Goal: Transaction & Acquisition: Purchase product/service

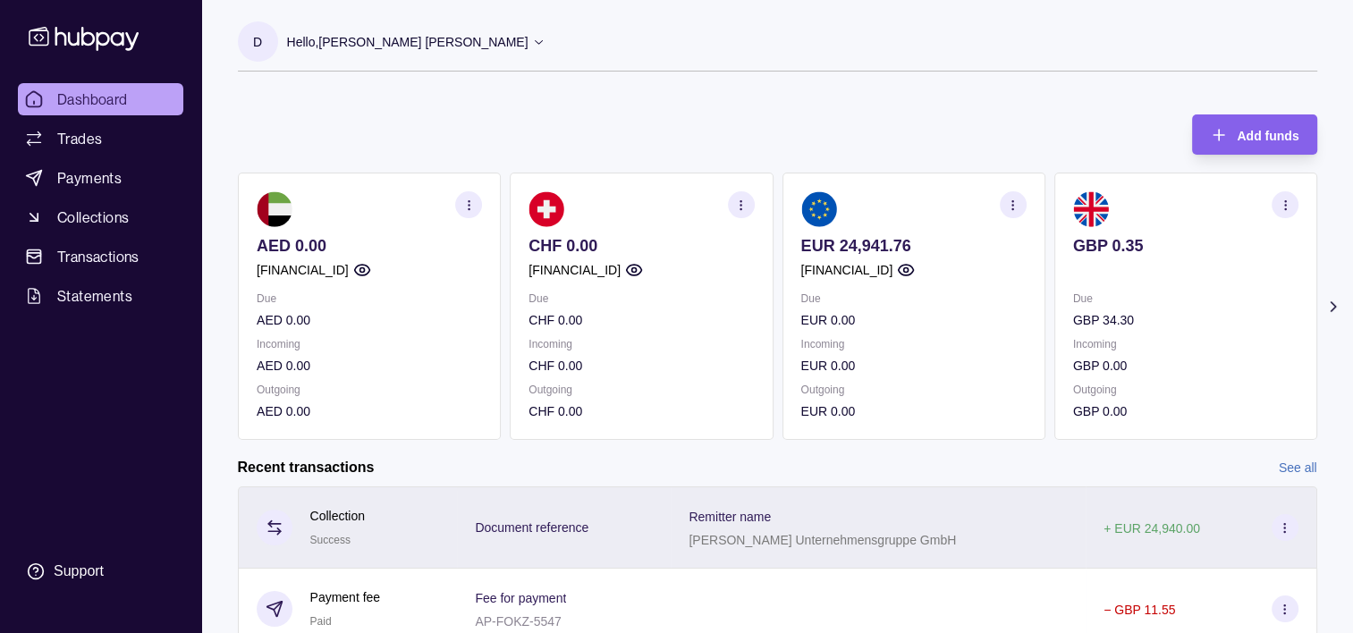
click at [940, 547] on div "[PERSON_NAME] Unternehmensgruppe GmbH" at bounding box center [822, 539] width 267 height 21
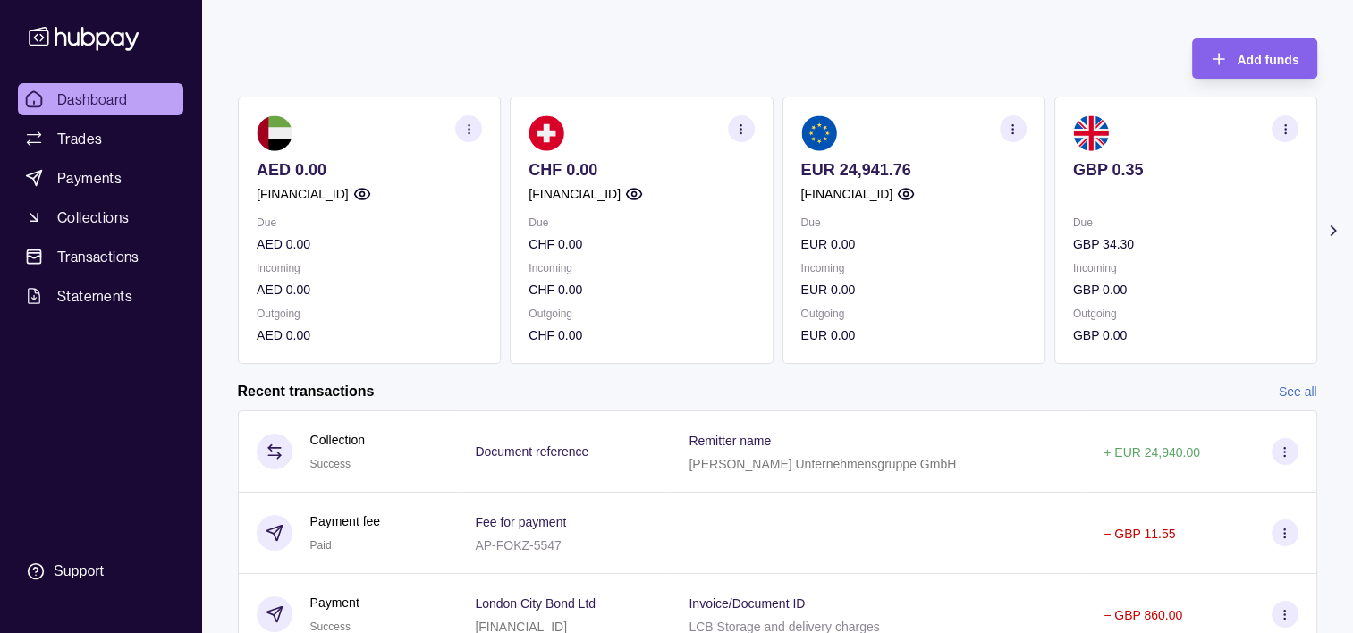
scroll to position [201, 0]
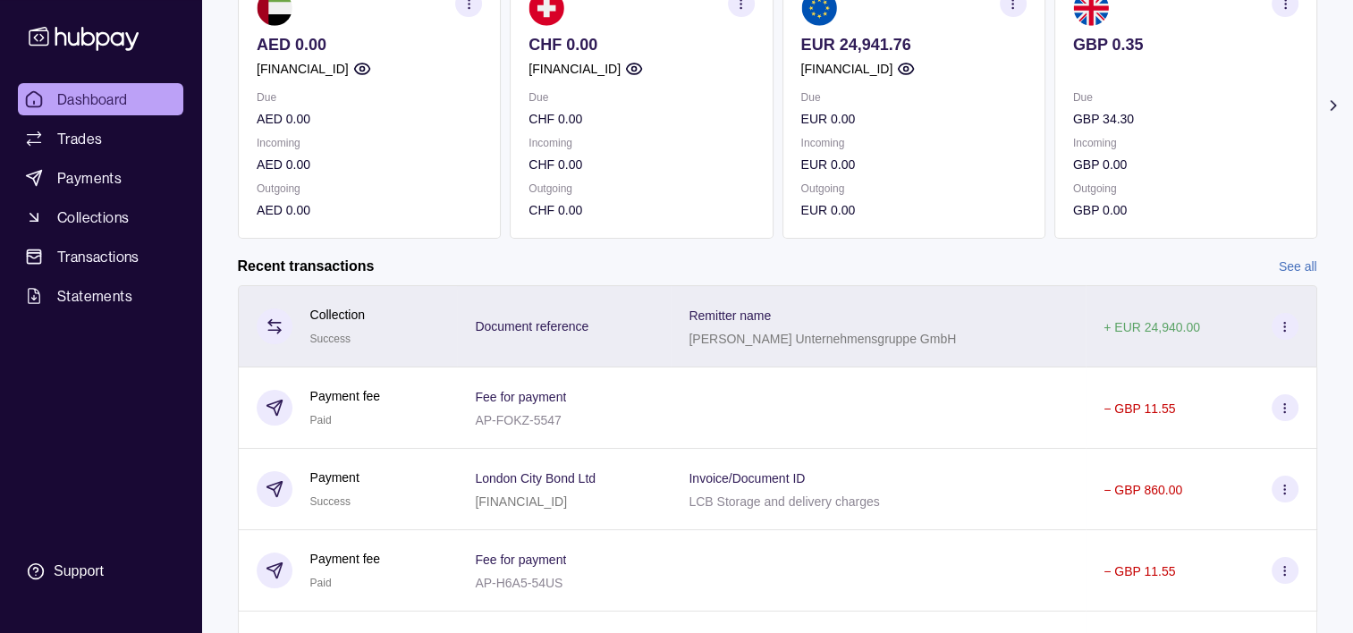
click at [1280, 325] on icon at bounding box center [1284, 326] width 13 height 13
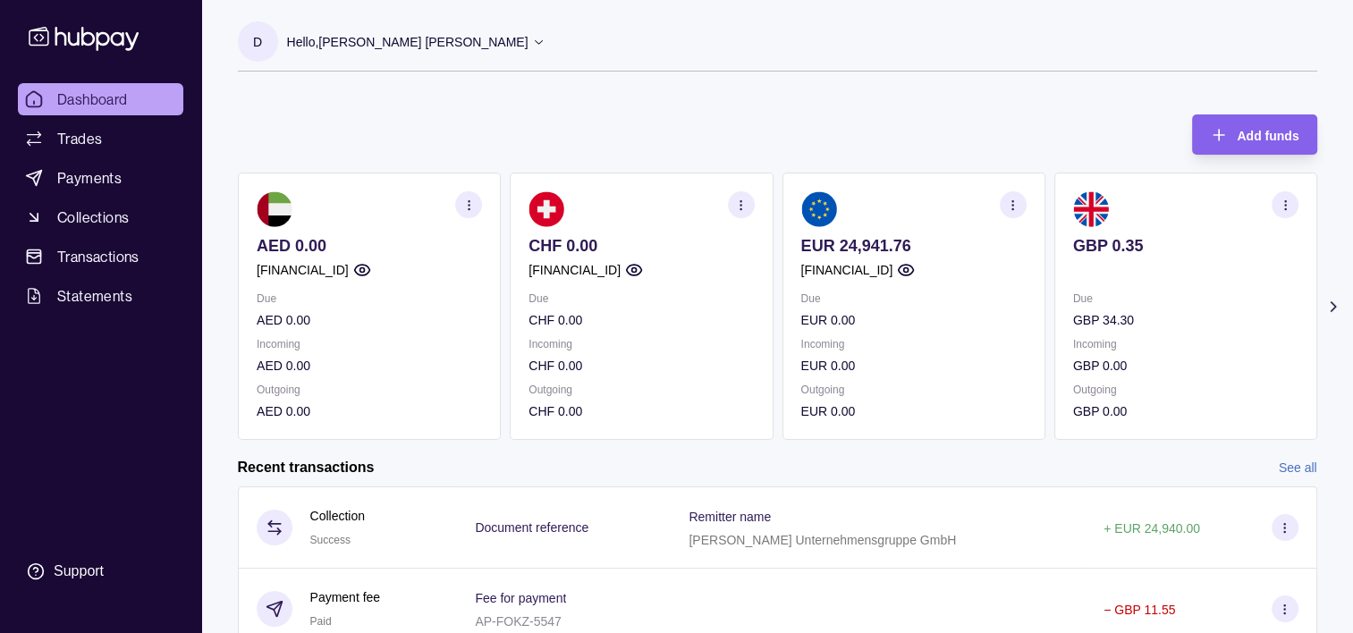
click at [880, 216] on section at bounding box center [912, 209] width 225 height 36
click at [867, 242] on p "EUR 24,941.76" at bounding box center [912, 246] width 225 height 20
click at [1014, 207] on icon "button" at bounding box center [1012, 205] width 13 height 13
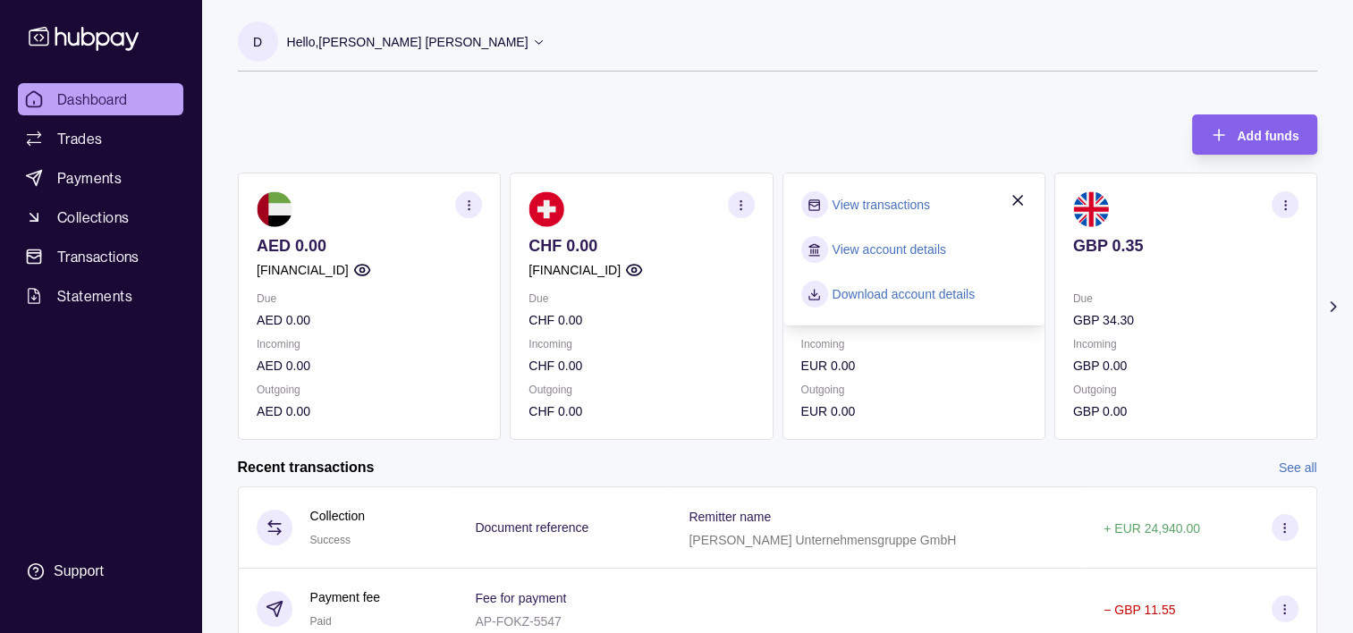
click at [823, 202] on section at bounding box center [813, 204] width 27 height 27
click at [97, 168] on span "Payments" at bounding box center [89, 177] width 64 height 21
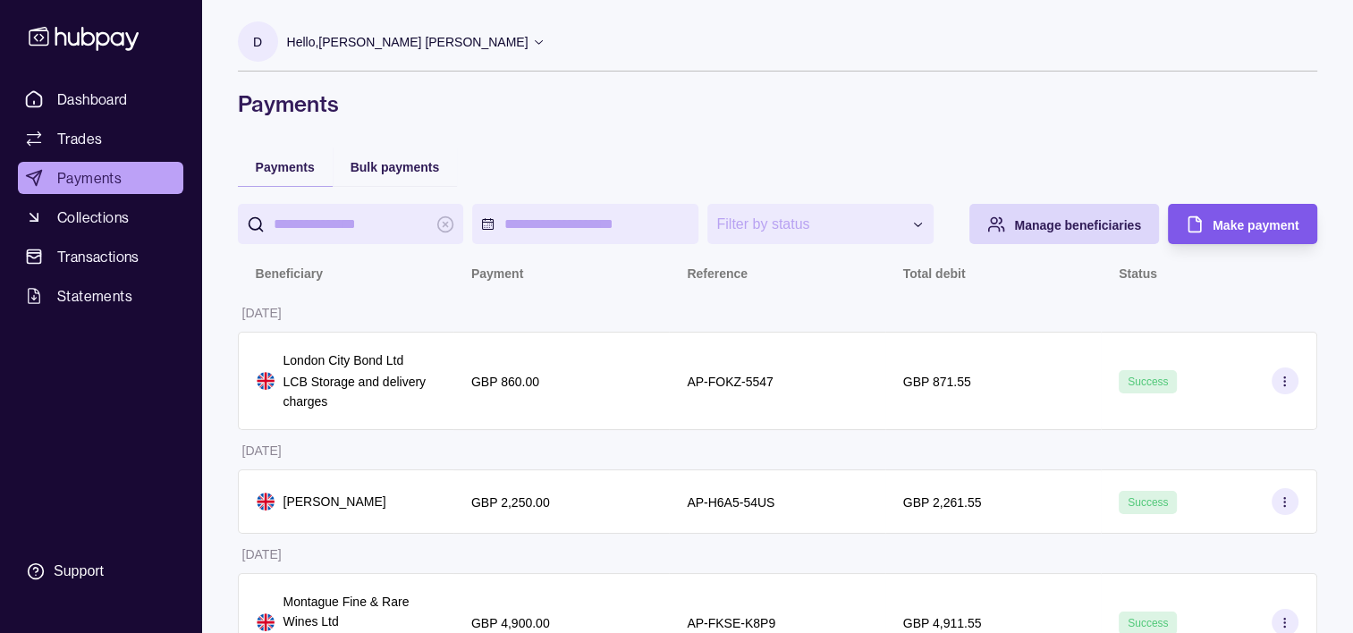
click at [1255, 218] on span "Make payment" at bounding box center [1256, 225] width 86 height 14
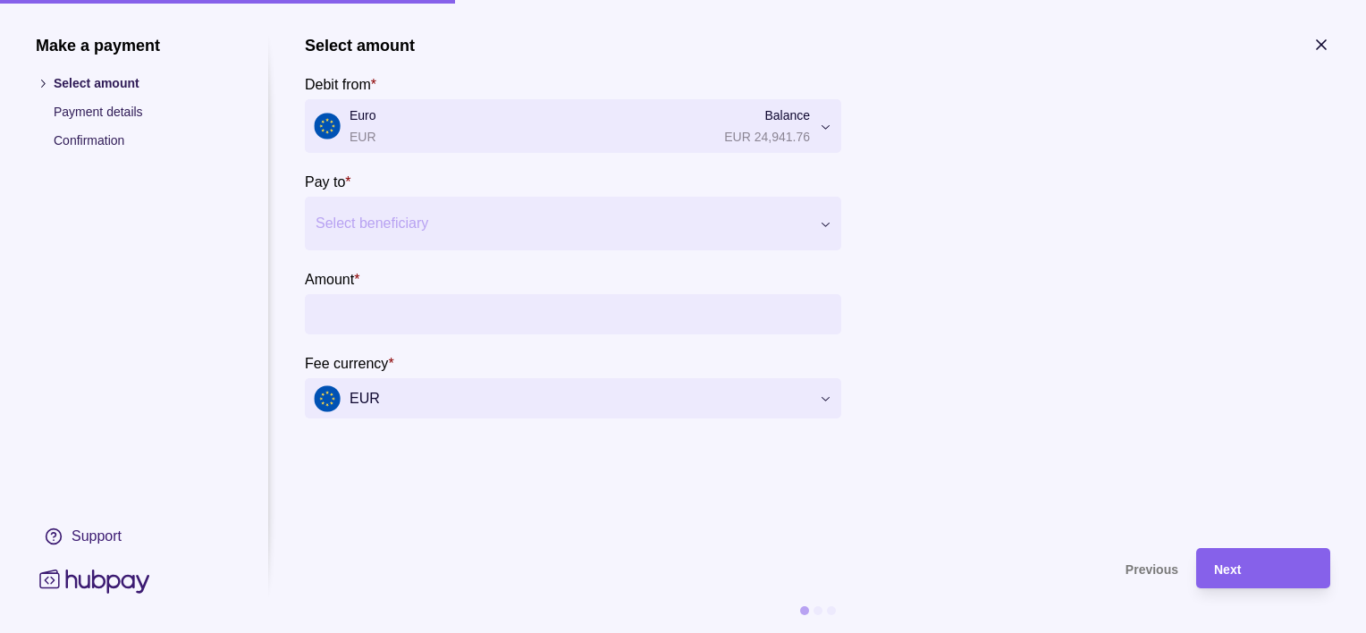
click at [411, 220] on div at bounding box center [562, 223] width 493 height 25
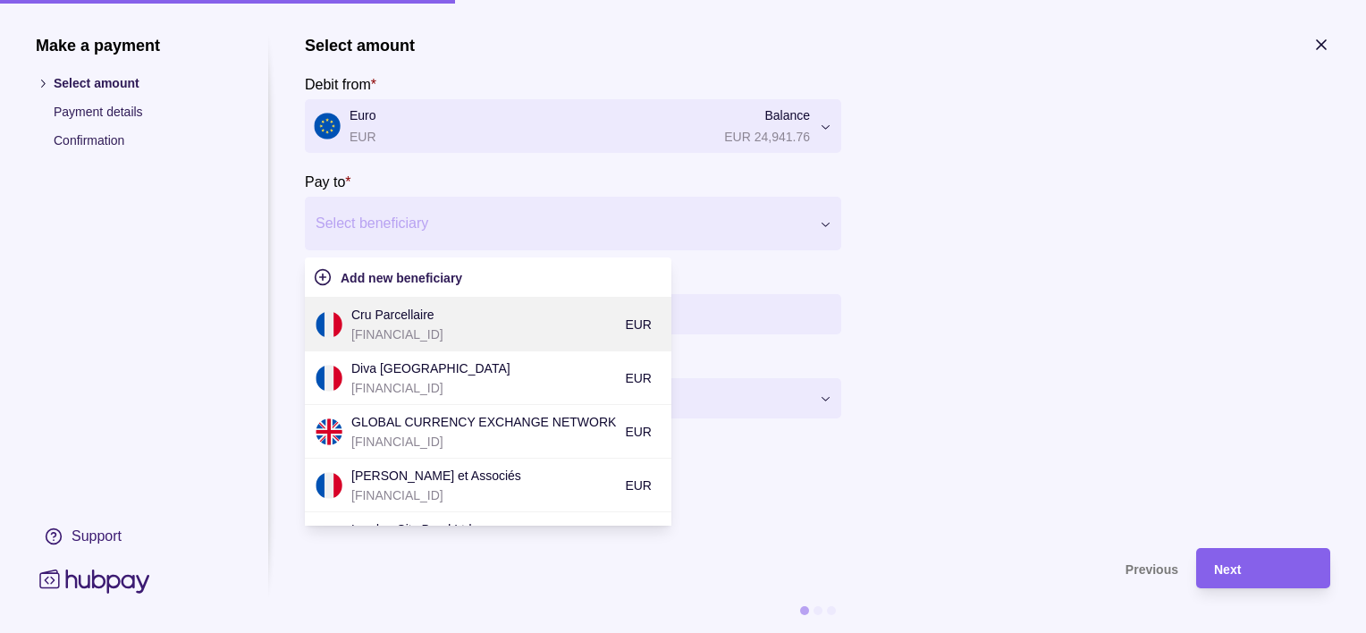
click at [412, 318] on p "Cru Parcellaire" at bounding box center [483, 315] width 265 height 20
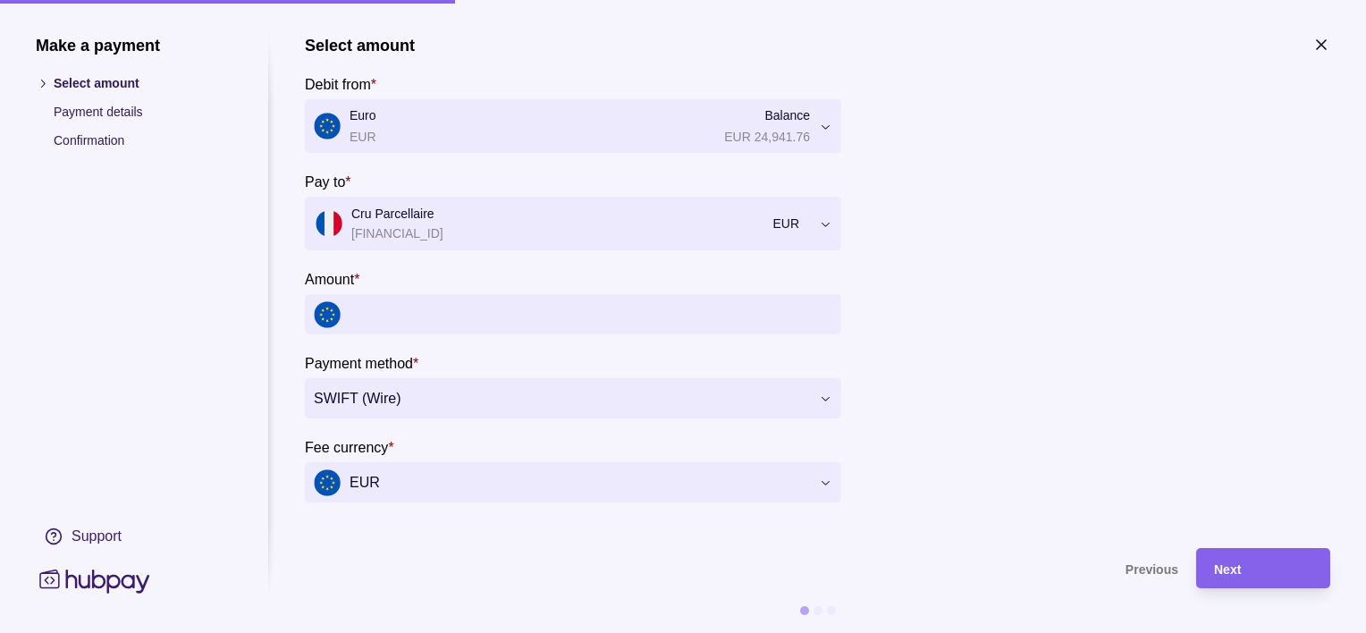
click at [412, 318] on input "Amount *" at bounding box center [591, 314] width 483 height 40
click at [508, 309] on input "Amount *" at bounding box center [591, 314] width 483 height 40
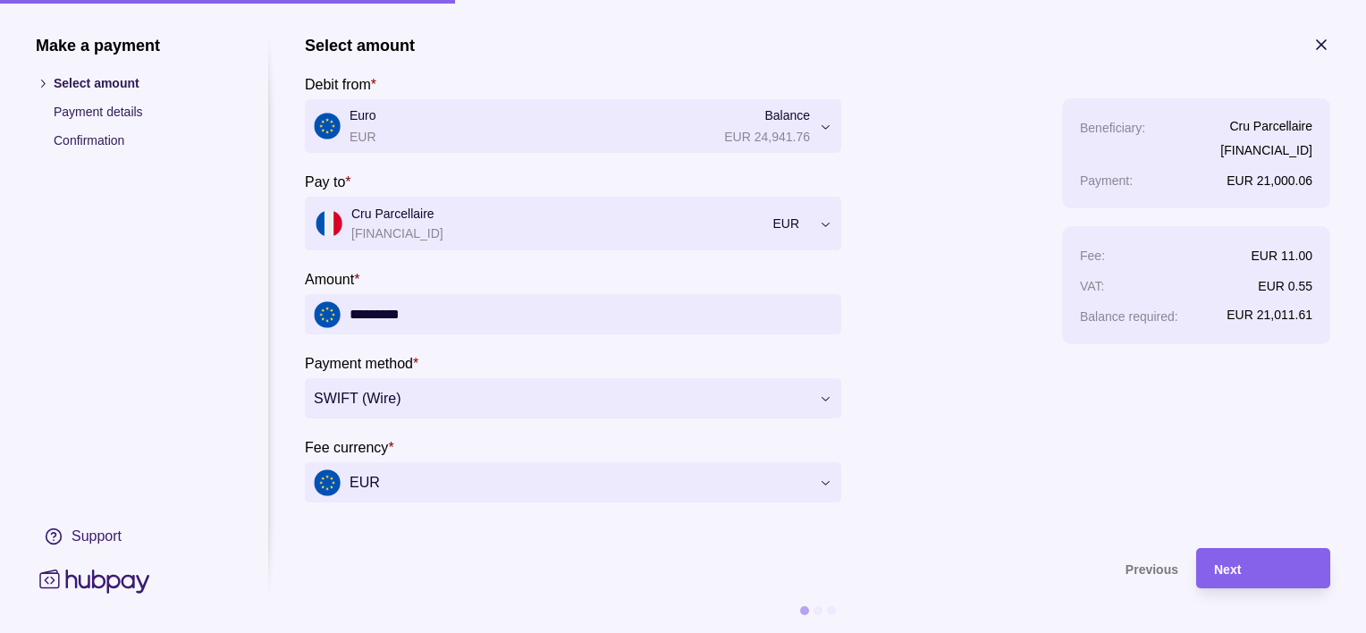
type input "*********"
click at [1266, 569] on div "Next" at bounding box center [1263, 568] width 98 height 21
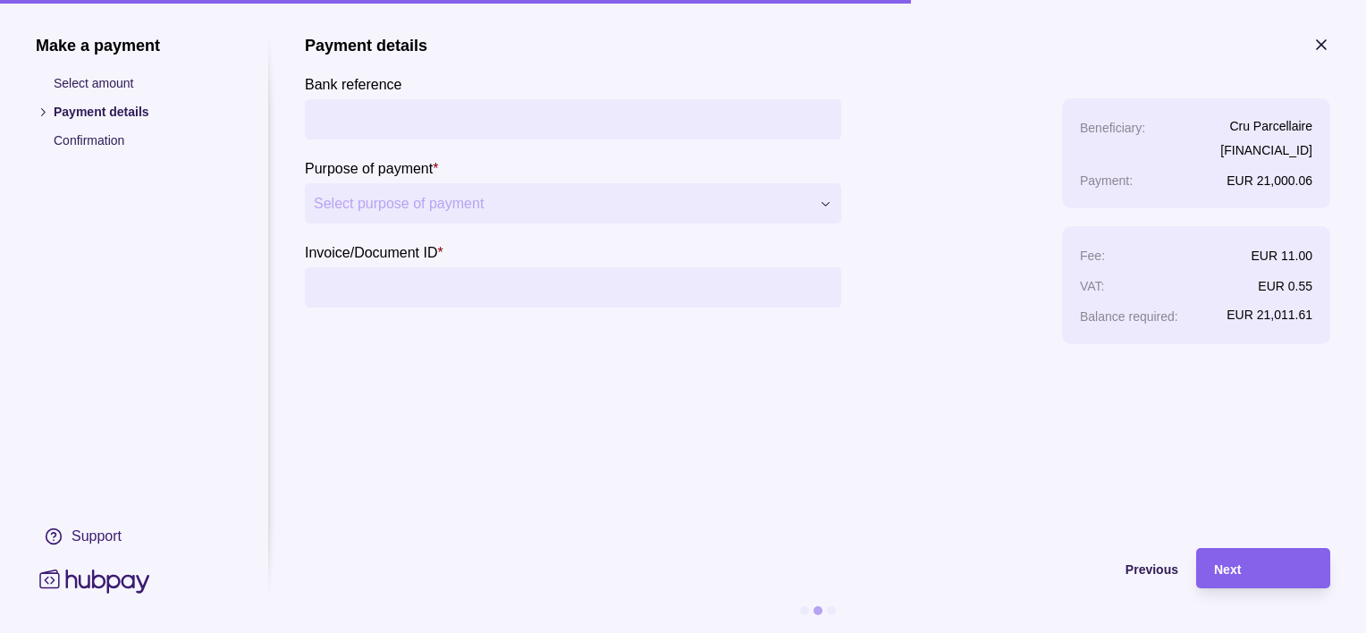
click at [419, 126] on input "Bank reference" at bounding box center [573, 119] width 519 height 40
paste input "**********"
type input "**********"
click at [393, 275] on input "Invoice/Document ID *" at bounding box center [573, 287] width 519 height 40
paste input "**********"
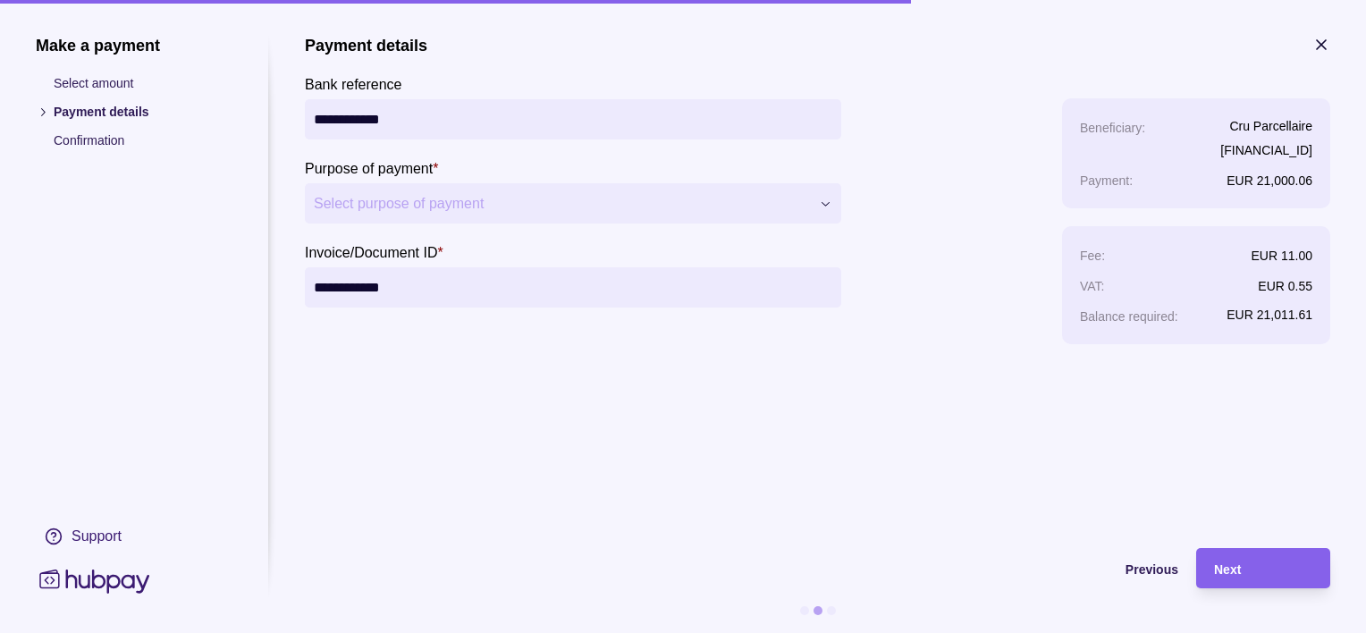
type input "**********"
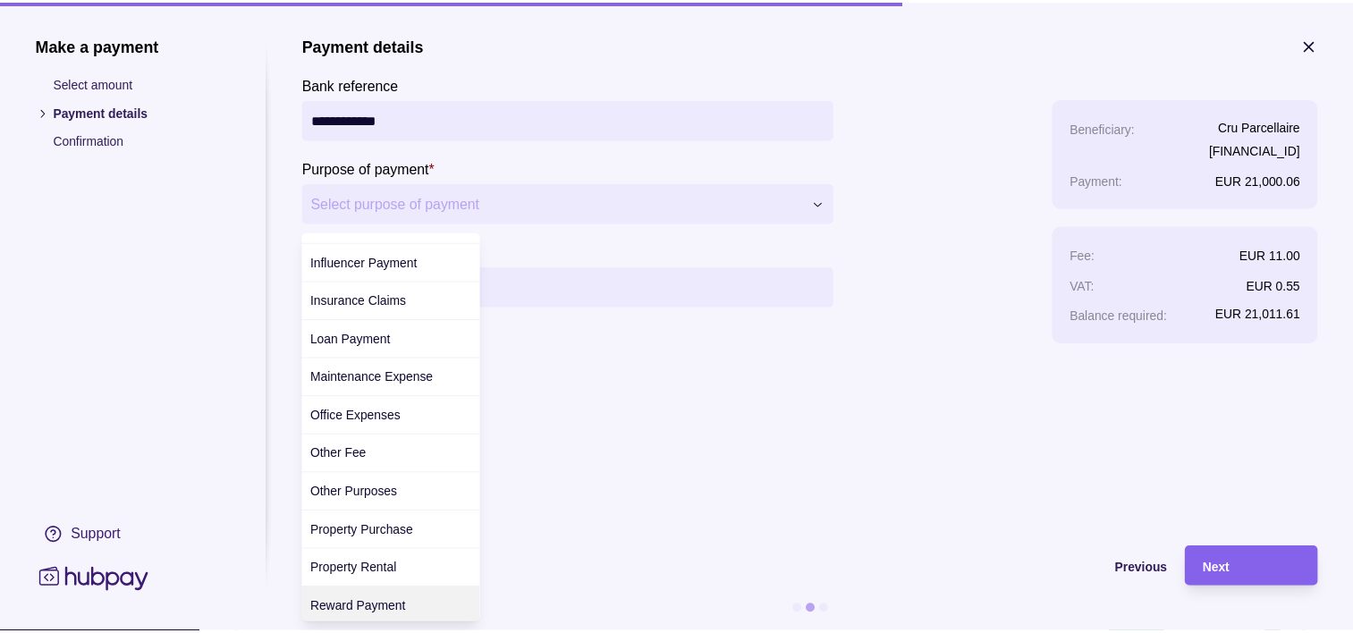
scroll to position [411, 0]
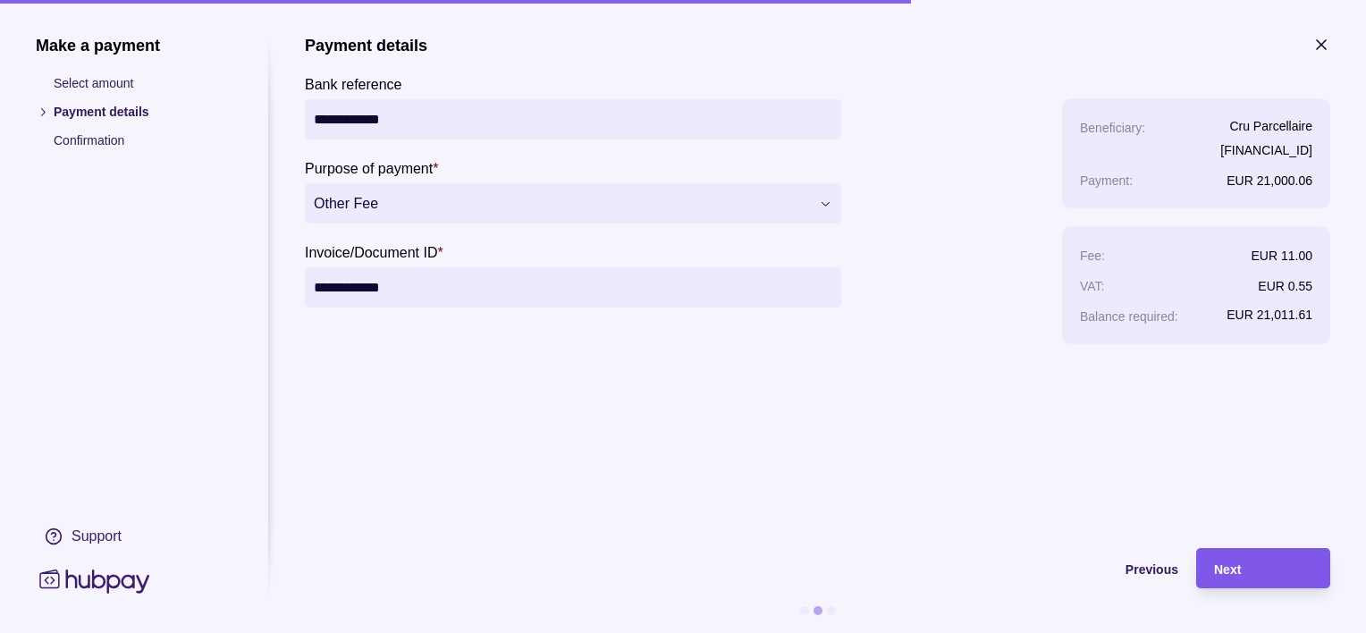
click at [1234, 572] on span "Next" at bounding box center [1227, 570] width 27 height 14
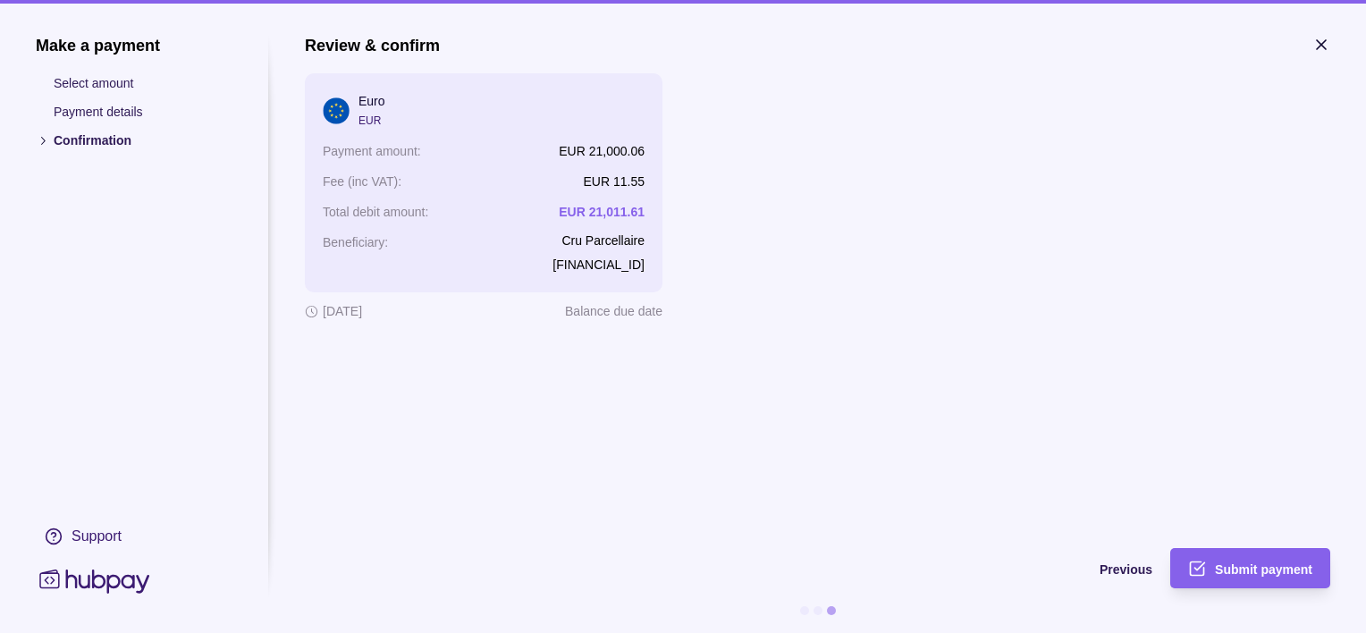
click at [1234, 572] on span "Submit payment" at bounding box center [1263, 570] width 97 height 14
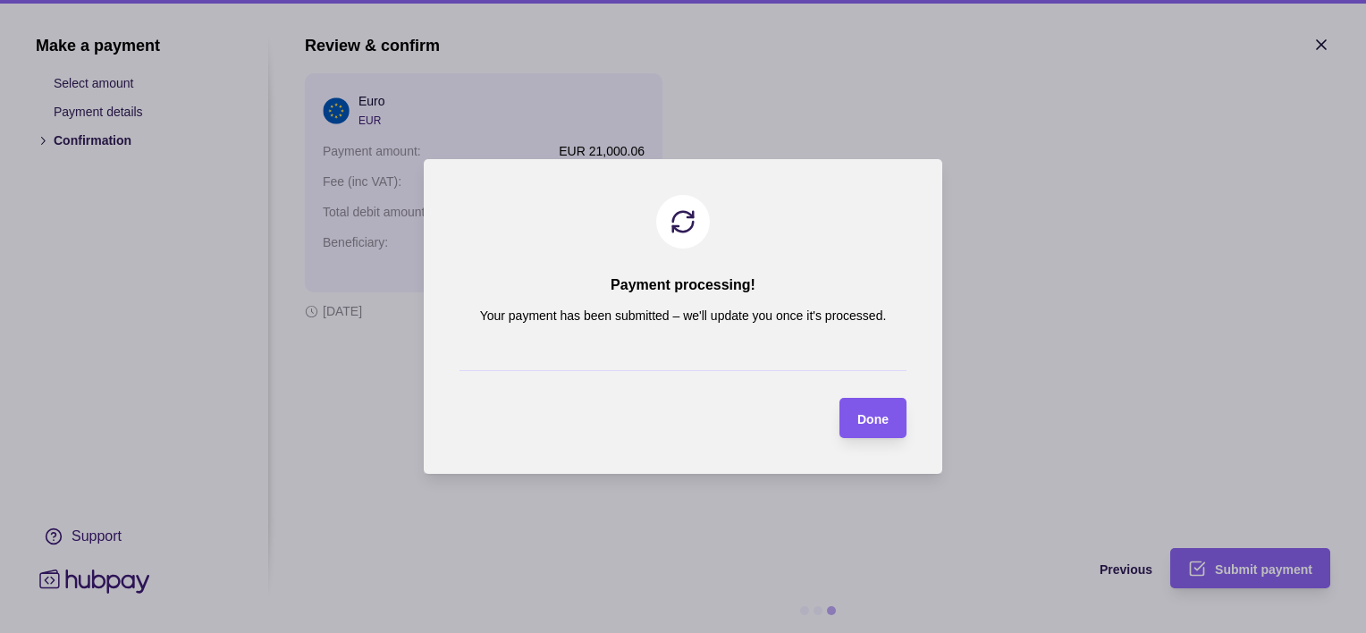
click at [857, 429] on div "Done" at bounding box center [860, 418] width 58 height 40
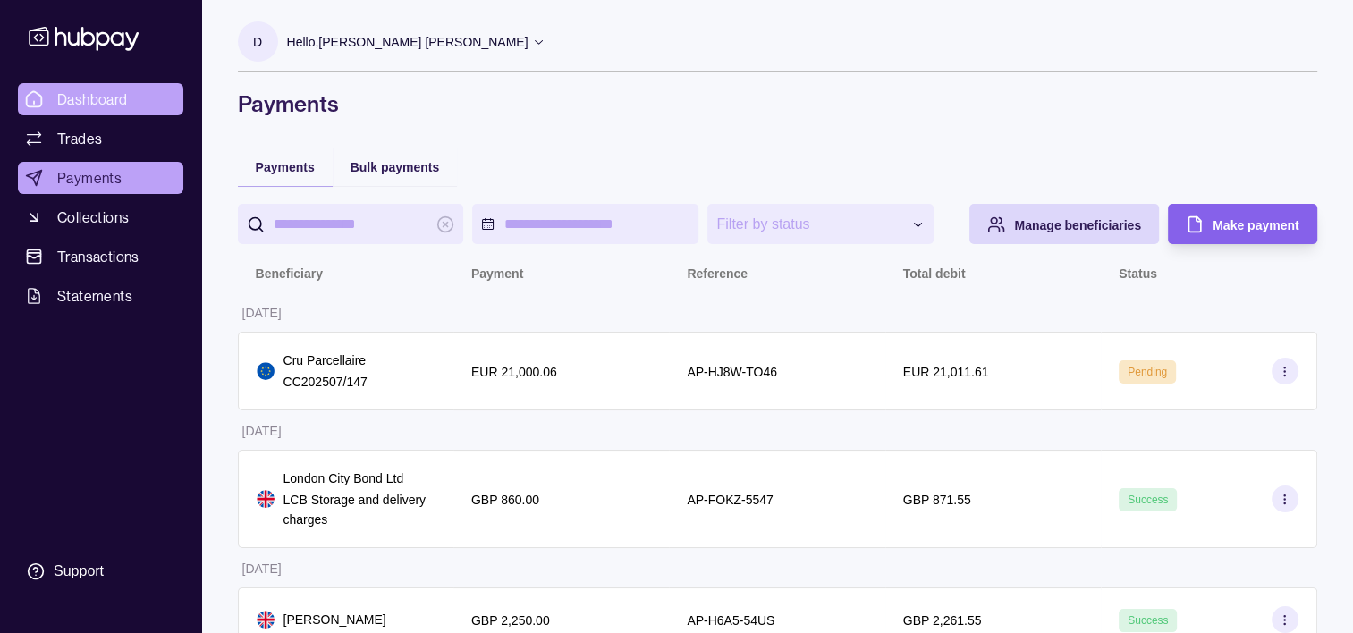
click at [125, 94] on span "Dashboard" at bounding box center [92, 99] width 71 height 21
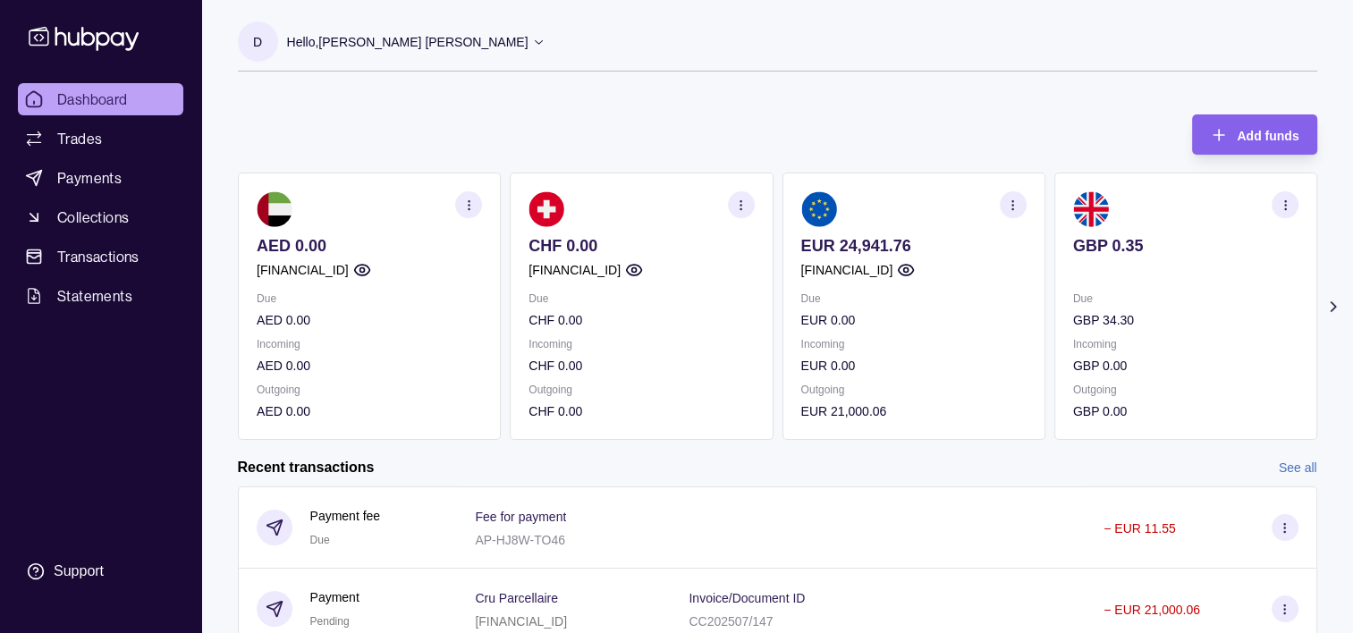
click at [1334, 308] on icon at bounding box center [1333, 307] width 18 height 18
click at [97, 186] on span "Payments" at bounding box center [89, 177] width 64 height 21
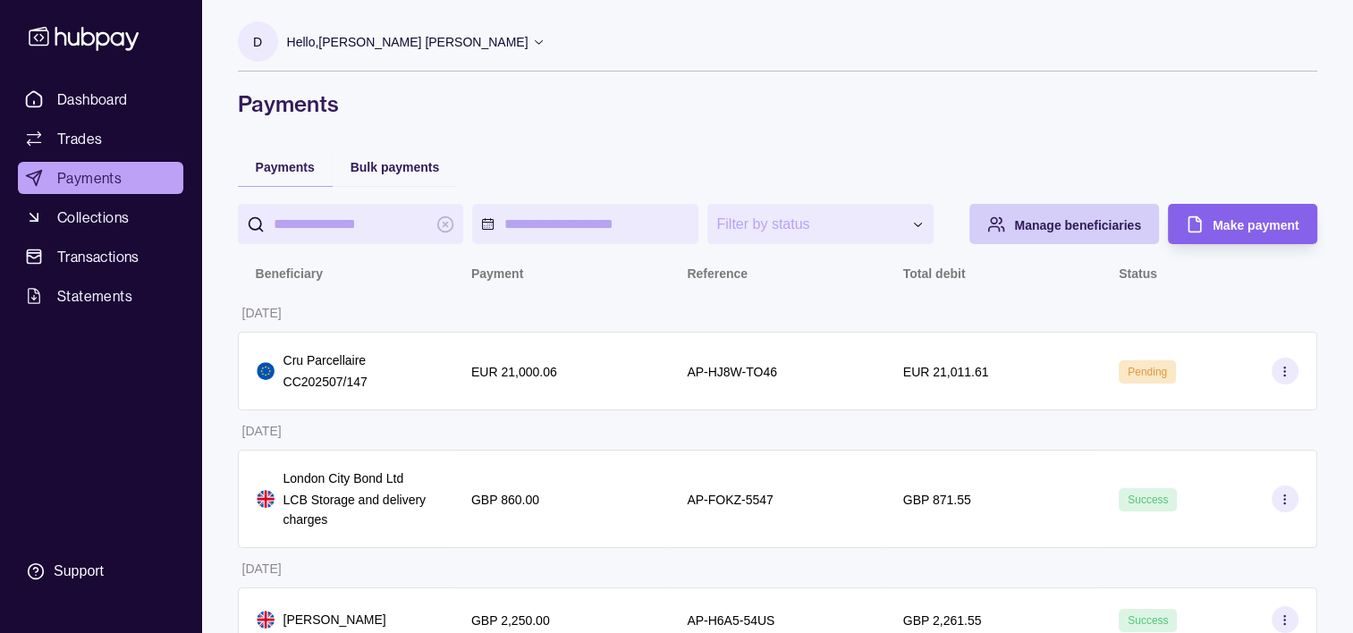
click at [1028, 224] on span "Manage beneficiaries" at bounding box center [1077, 225] width 127 height 14
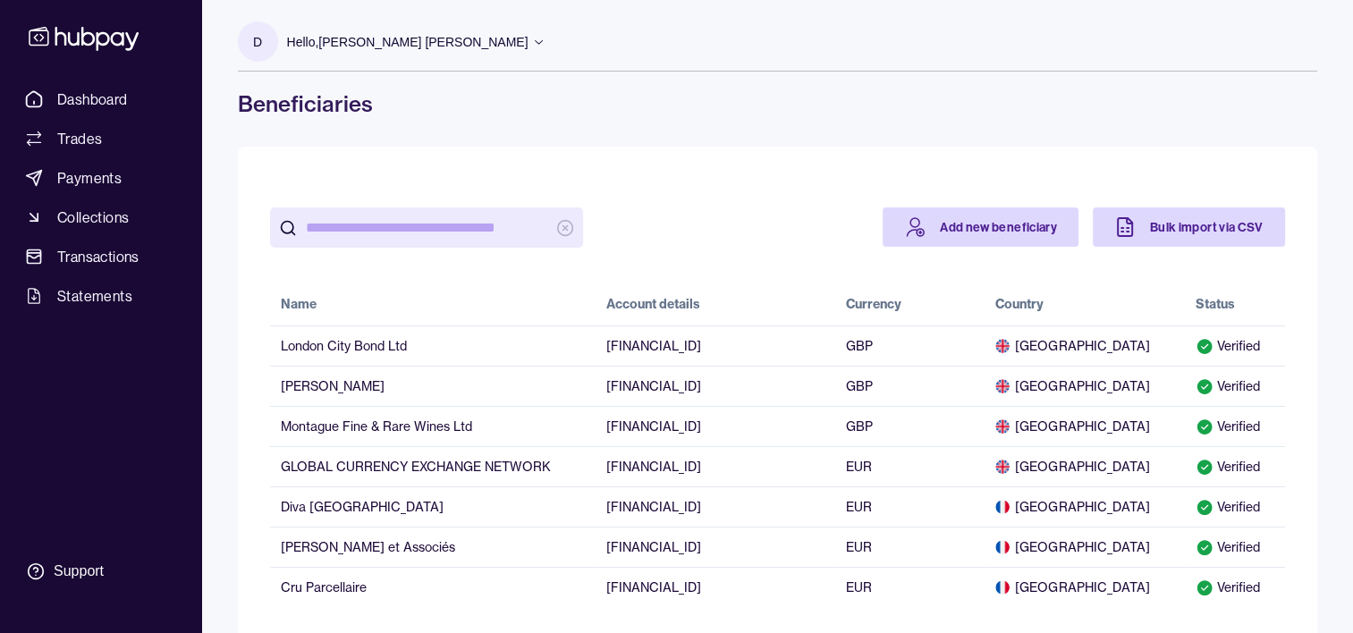
click at [1330, 165] on div "D Hello, Daniel David Ward Cellar Advisors FZCO Account Terms and conditions Pr…" at bounding box center [777, 345] width 1151 height 690
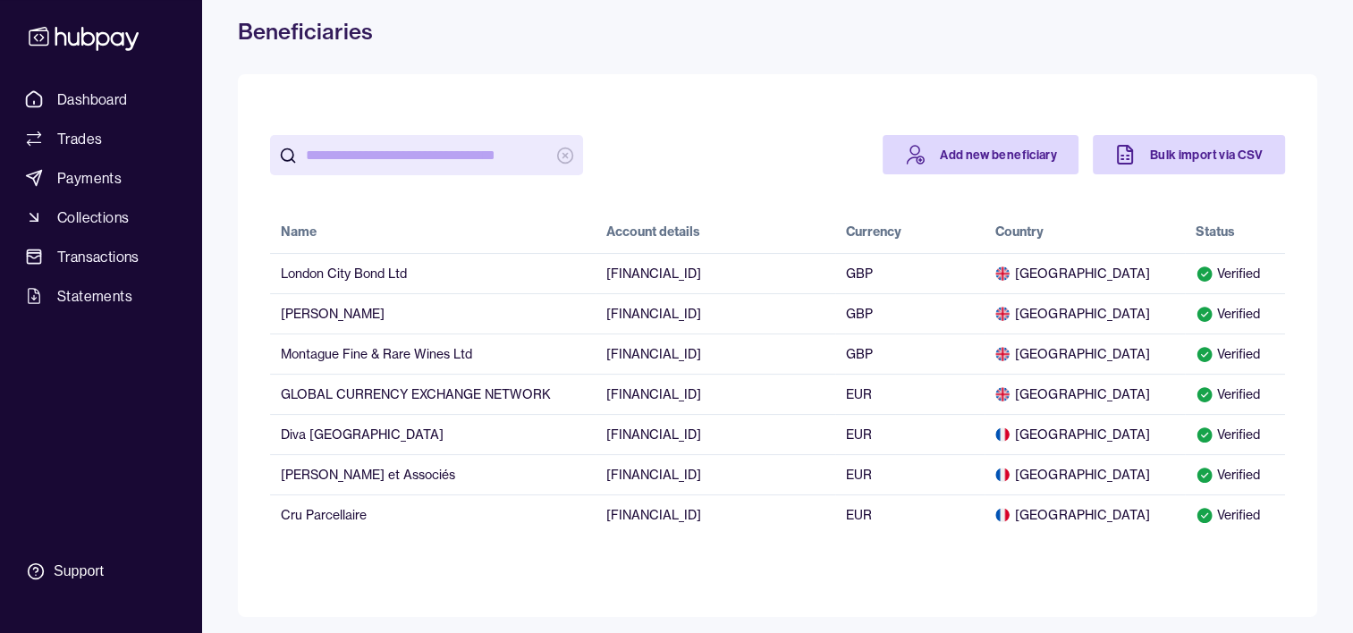
scroll to position [76, 0]
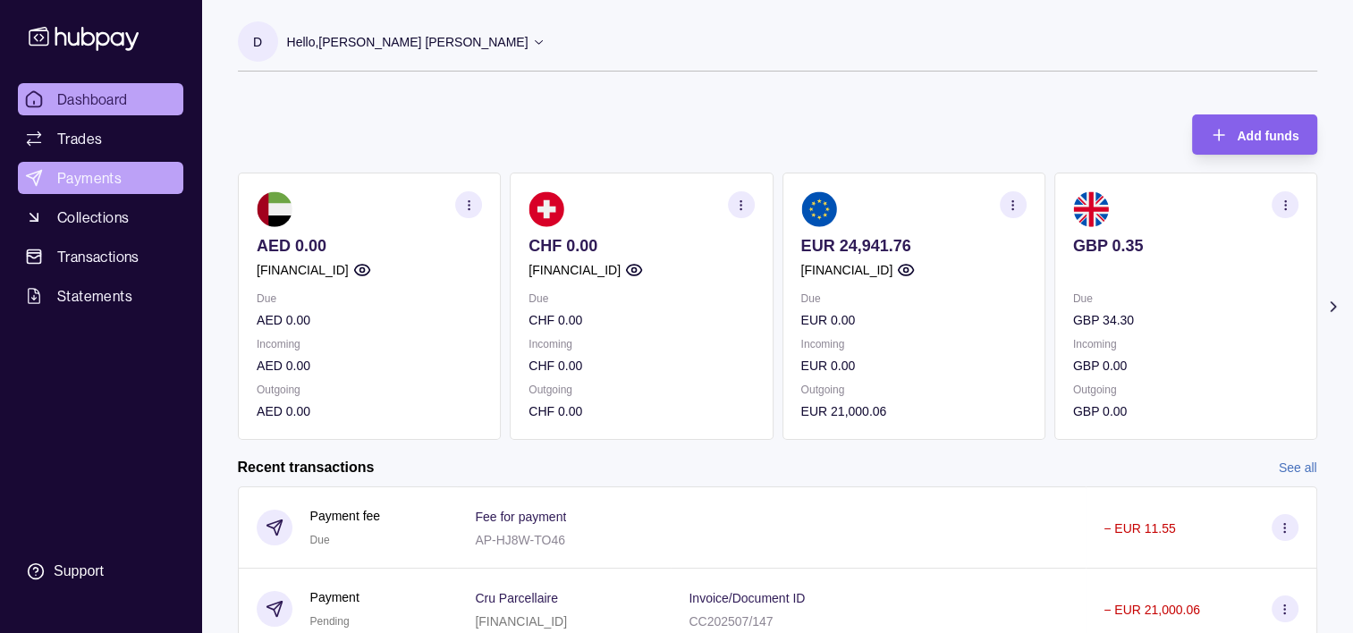
click at [103, 186] on span "Payments" at bounding box center [89, 177] width 64 height 21
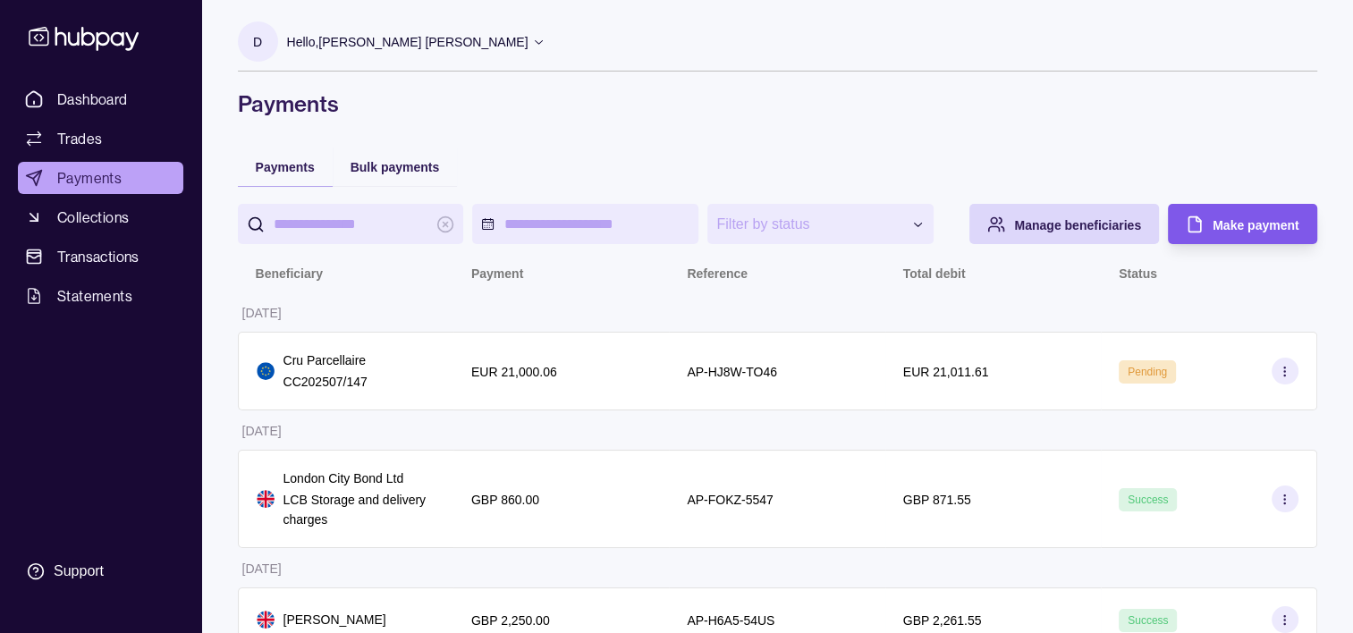
click at [1248, 234] on div "Make payment" at bounding box center [1256, 224] width 86 height 21
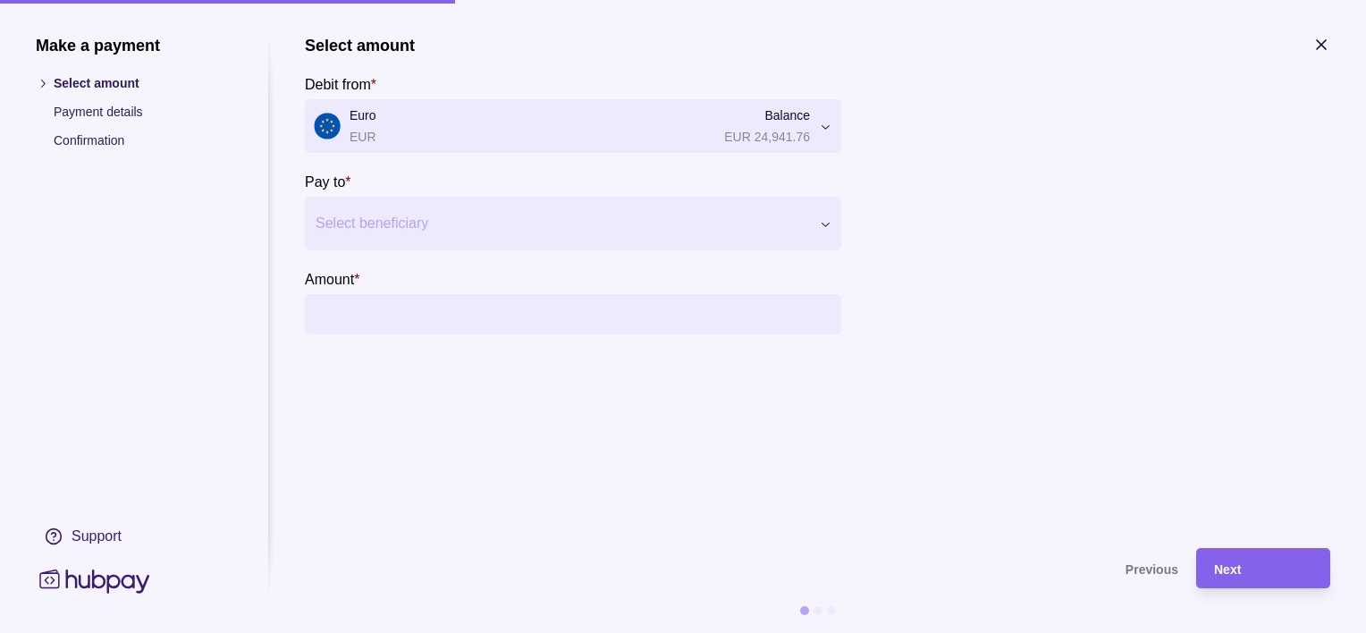
click at [422, 238] on div "Select beneficiary" at bounding box center [573, 224] width 537 height 54
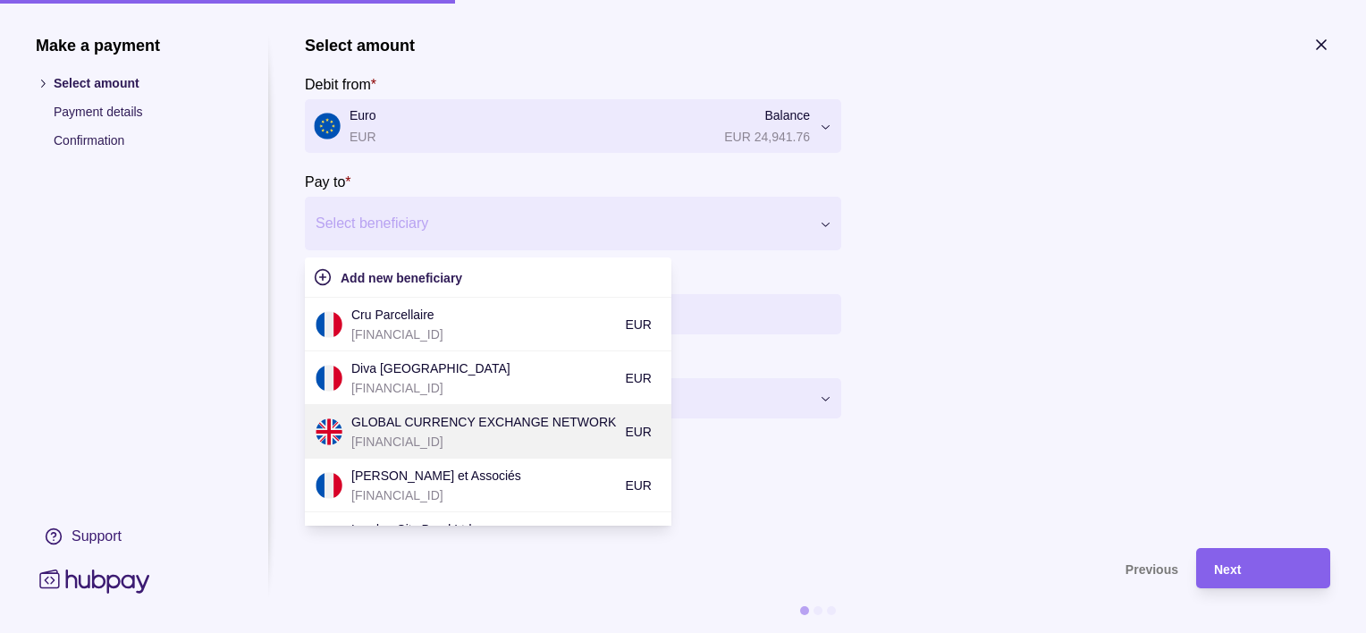
click at [549, 445] on p "[FINANCIAL_ID]" at bounding box center [483, 442] width 265 height 20
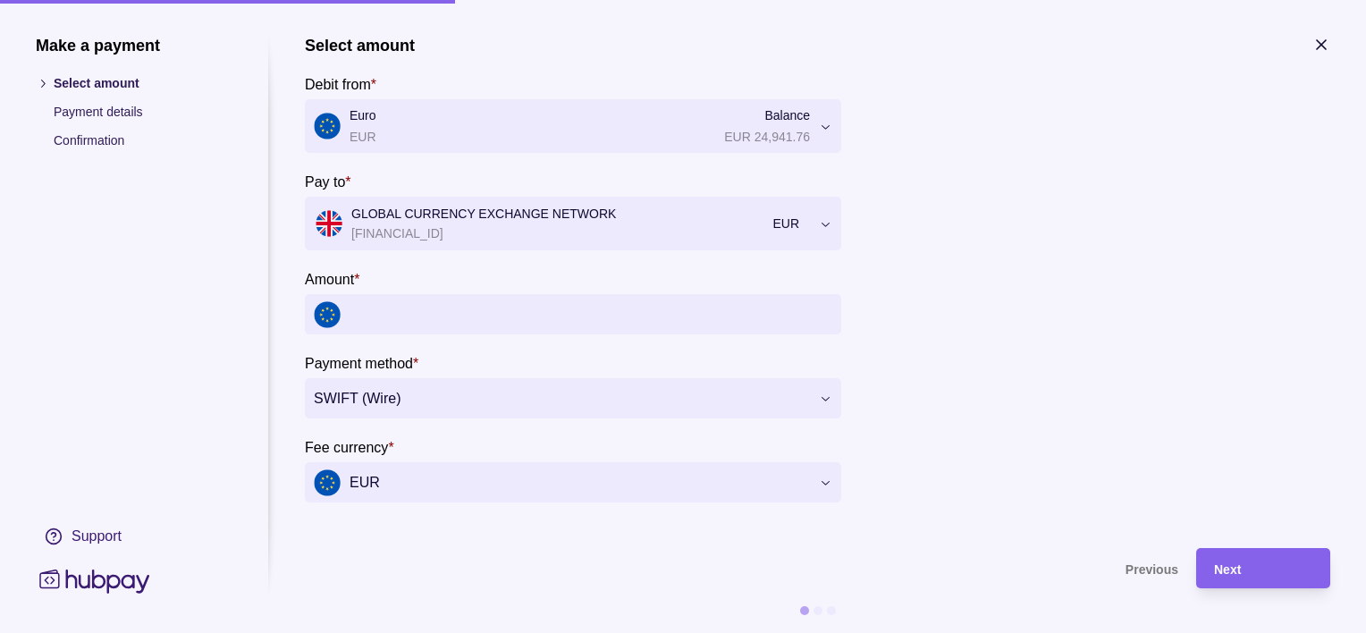
click at [465, 318] on input "Amount *" at bounding box center [591, 314] width 483 height 40
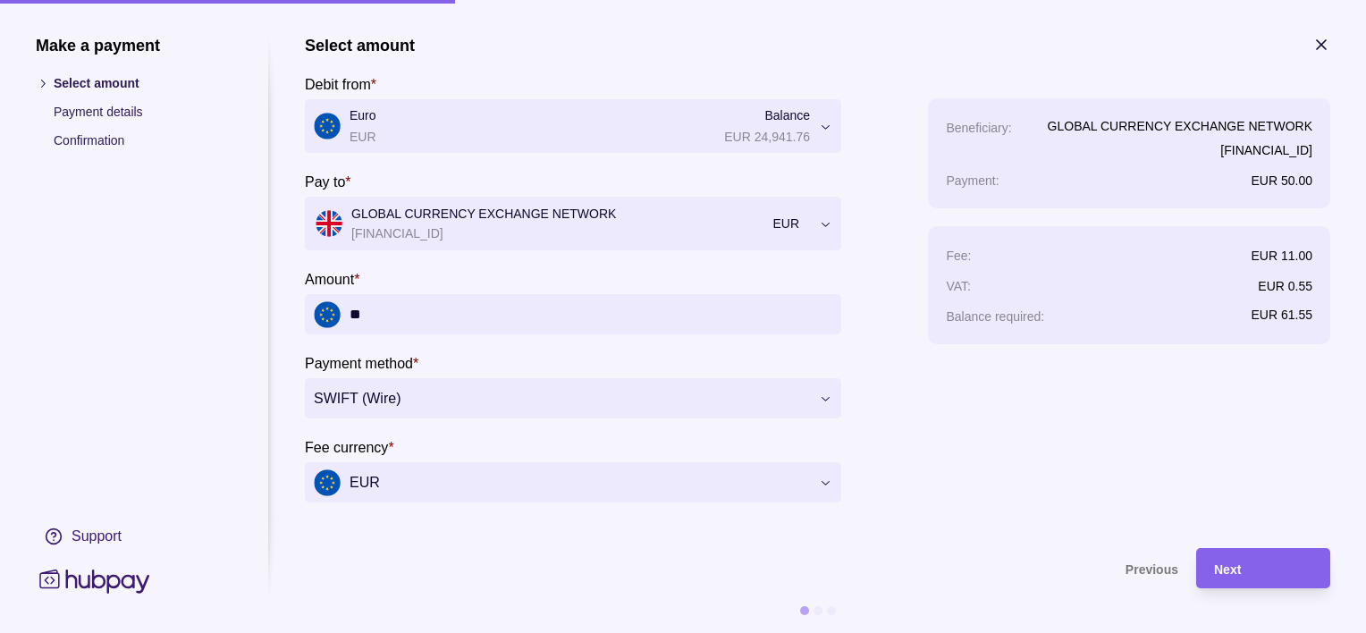
type input "*"
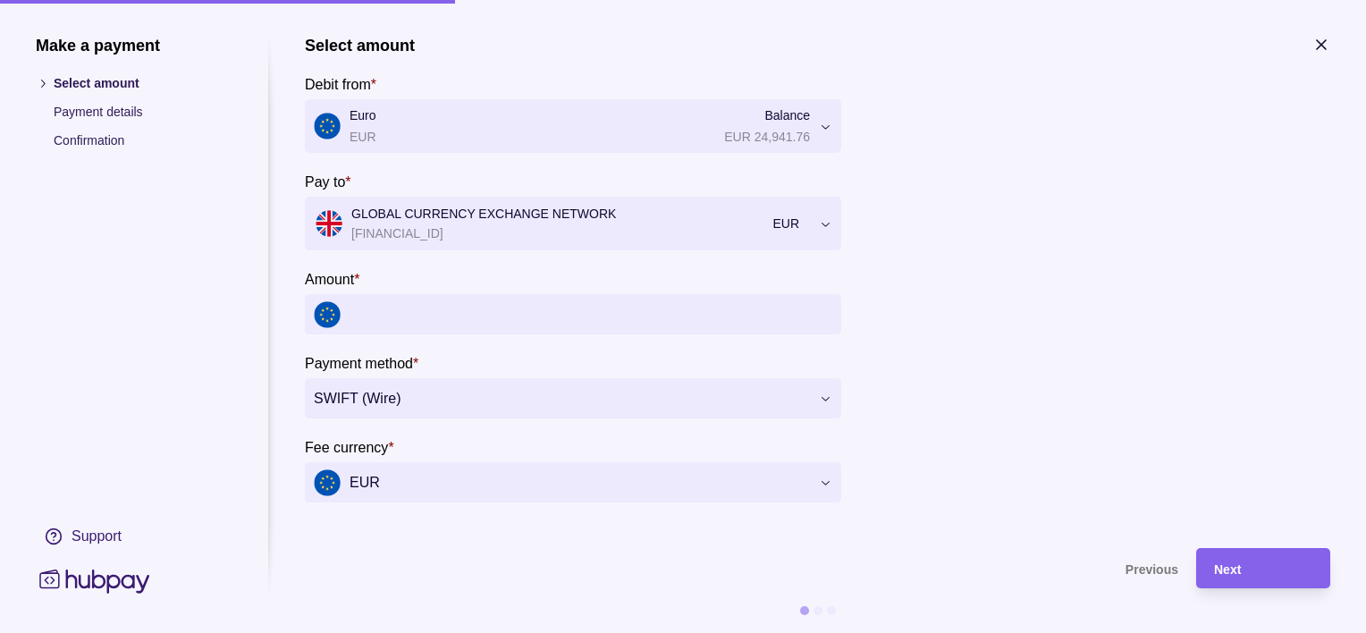
click at [1318, 43] on icon "button" at bounding box center [1322, 45] width 18 height 18
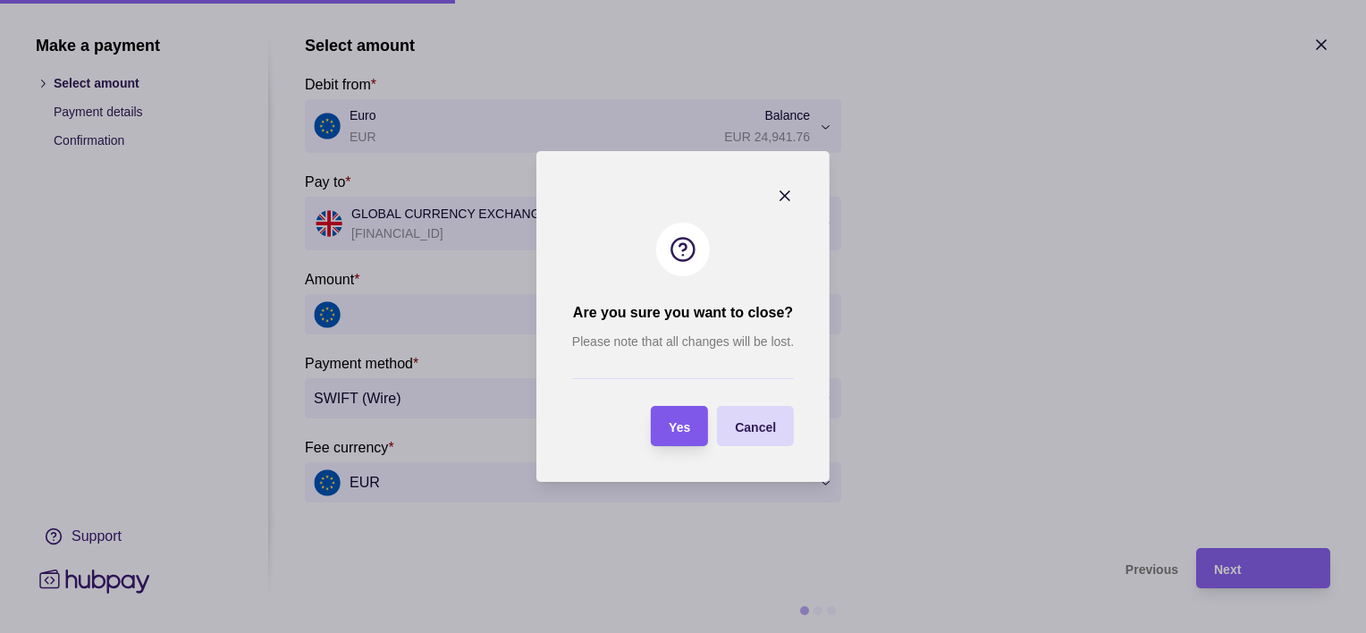
click at [680, 433] on span "Yes" at bounding box center [679, 427] width 21 height 14
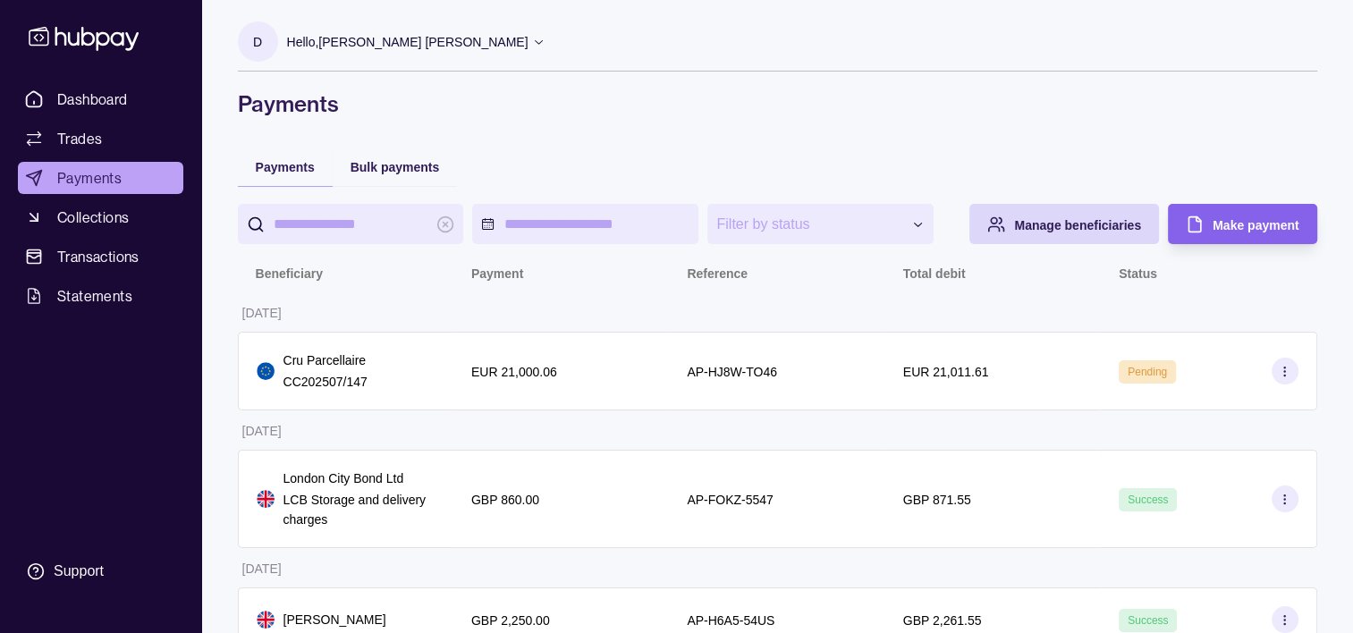
click at [55, 182] on link "Payments" at bounding box center [100, 178] width 165 height 32
click at [100, 97] on span "Dashboard" at bounding box center [92, 99] width 71 height 21
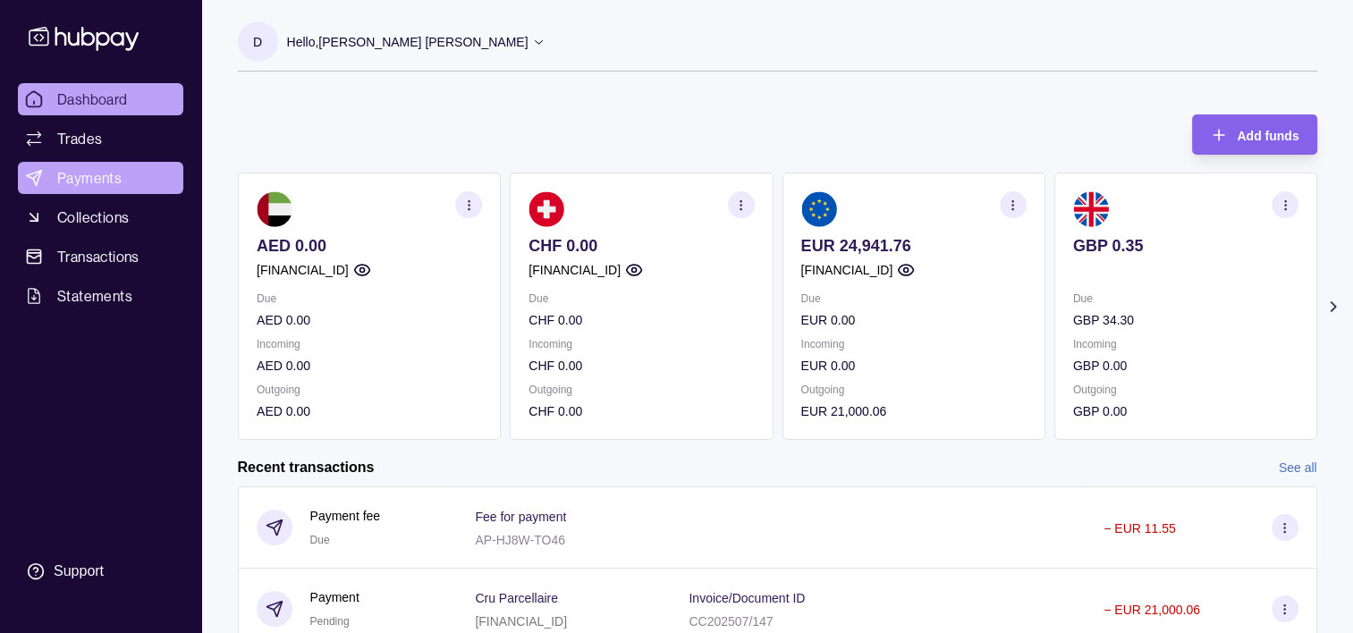
click at [97, 179] on span "Payments" at bounding box center [89, 177] width 64 height 21
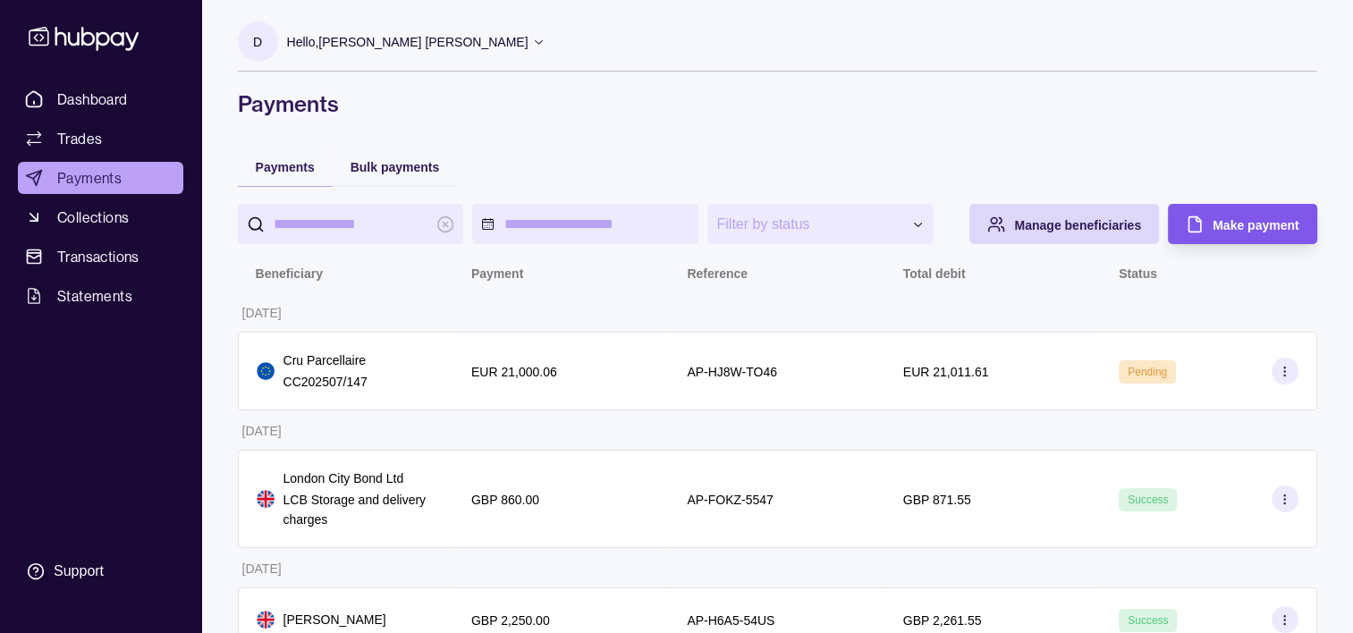
click at [1238, 243] on div "Make payment" at bounding box center [1229, 224] width 140 height 40
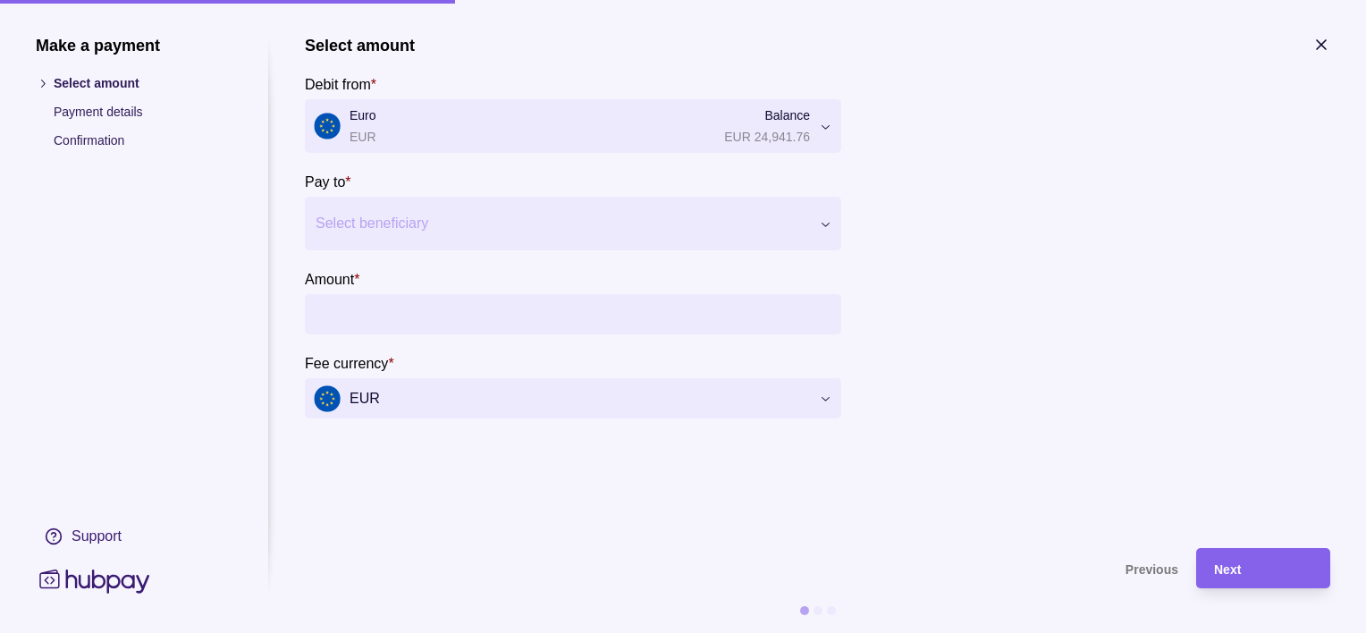
click at [413, 225] on div at bounding box center [562, 223] width 493 height 25
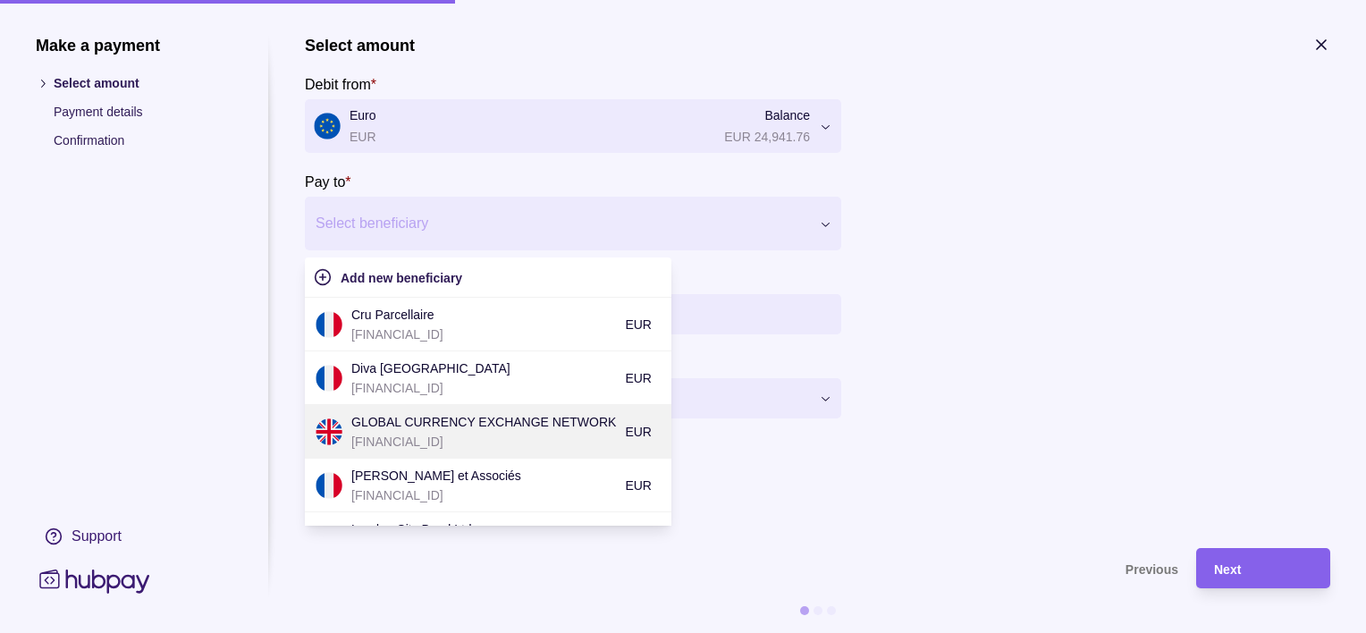
click at [446, 426] on p "GLOBAL CURRENCY EXCHANGE NETWORK" at bounding box center [483, 422] width 265 height 20
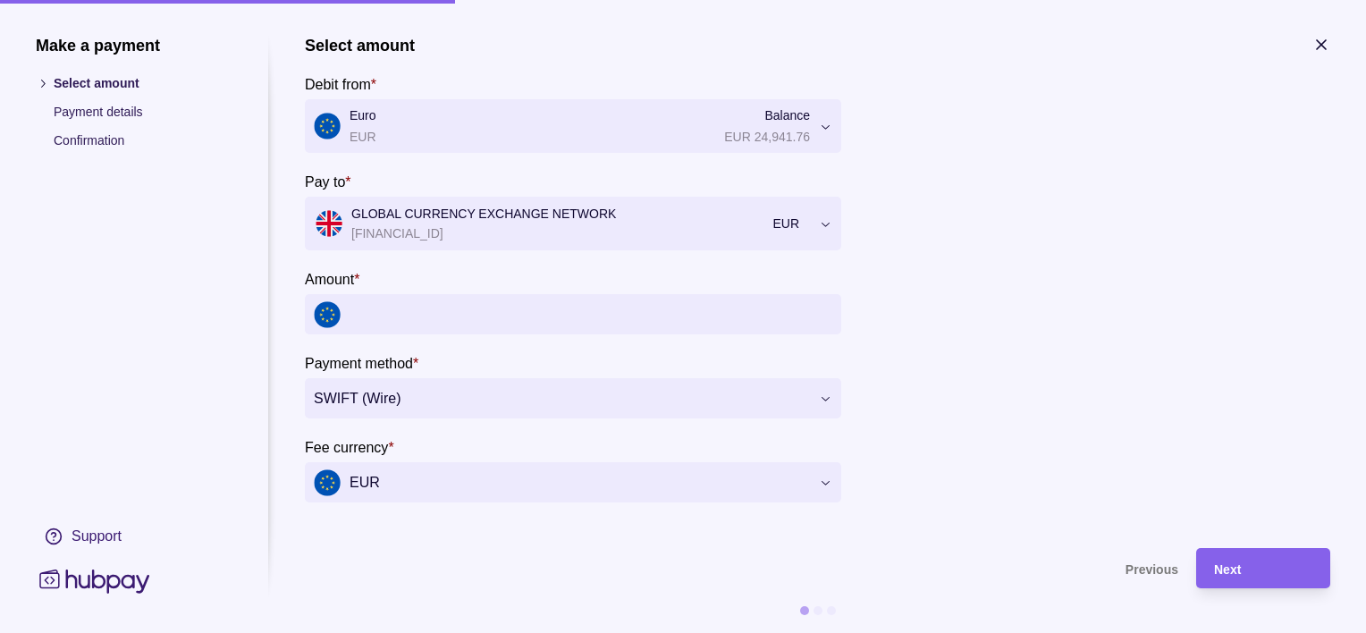
click at [440, 313] on input "Amount *" at bounding box center [591, 314] width 483 height 40
click at [440, 315] on input "Amount *" at bounding box center [591, 314] width 483 height 40
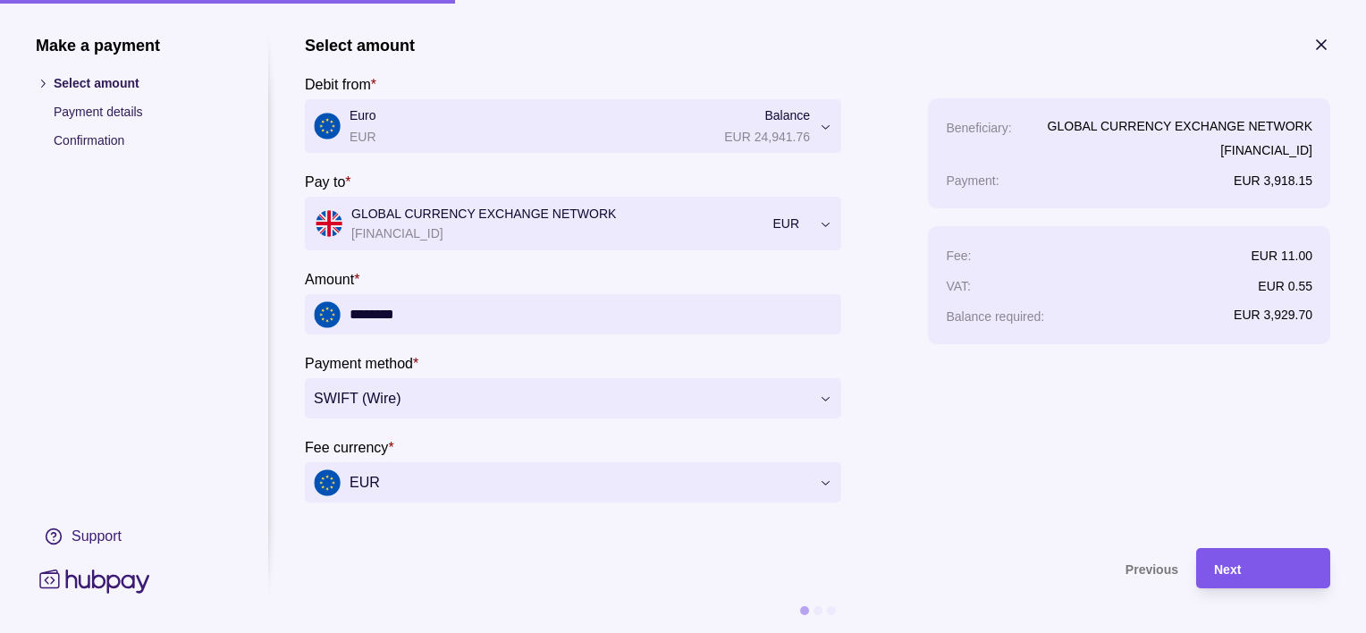
type input "********"
click at [1235, 572] on span "Next" at bounding box center [1227, 570] width 27 height 14
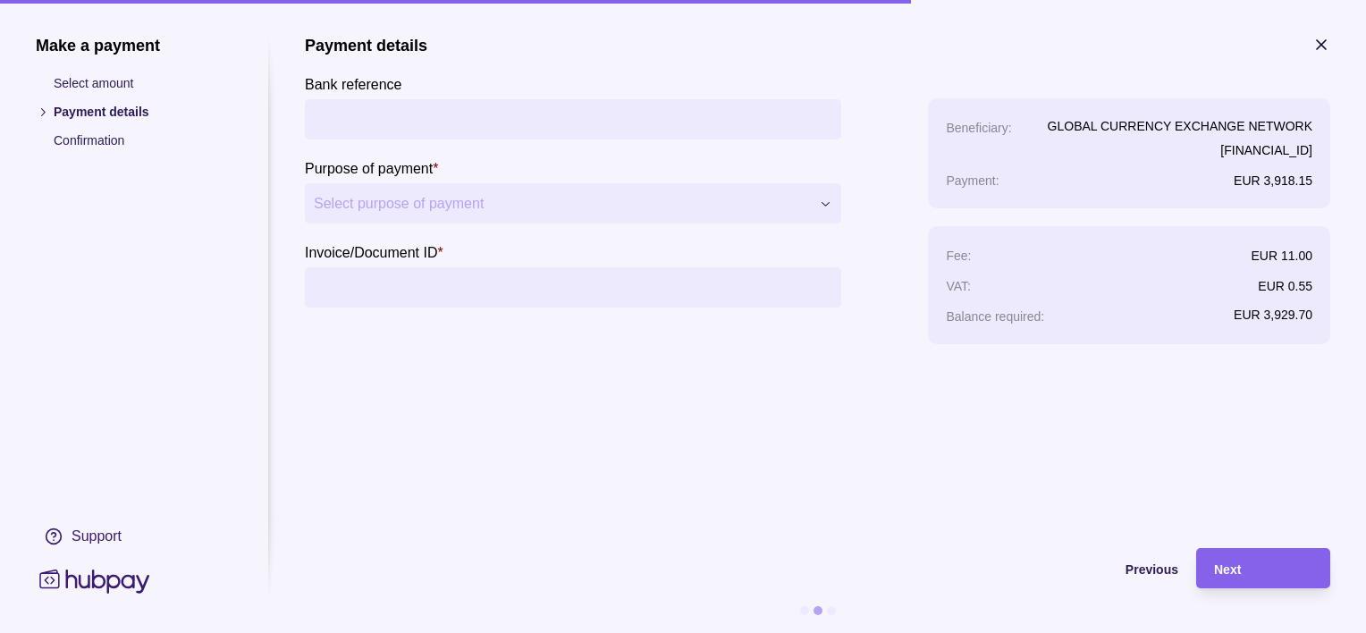
click at [476, 127] on input "Bank reference" at bounding box center [573, 119] width 519 height 40
type input "******"
click at [383, 280] on input "Invoice/Document ID *" at bounding box center [573, 287] width 519 height 40
type input "******"
click at [1263, 564] on div "Next" at bounding box center [1263, 568] width 98 height 21
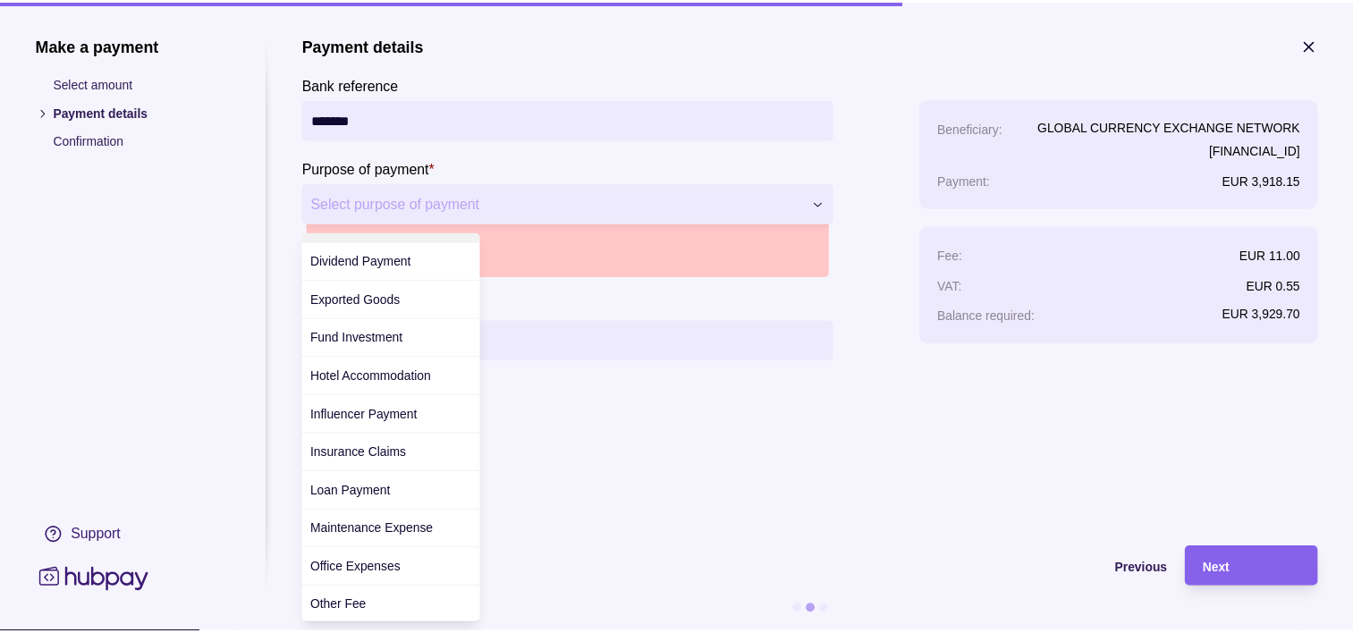
scroll to position [258, 0]
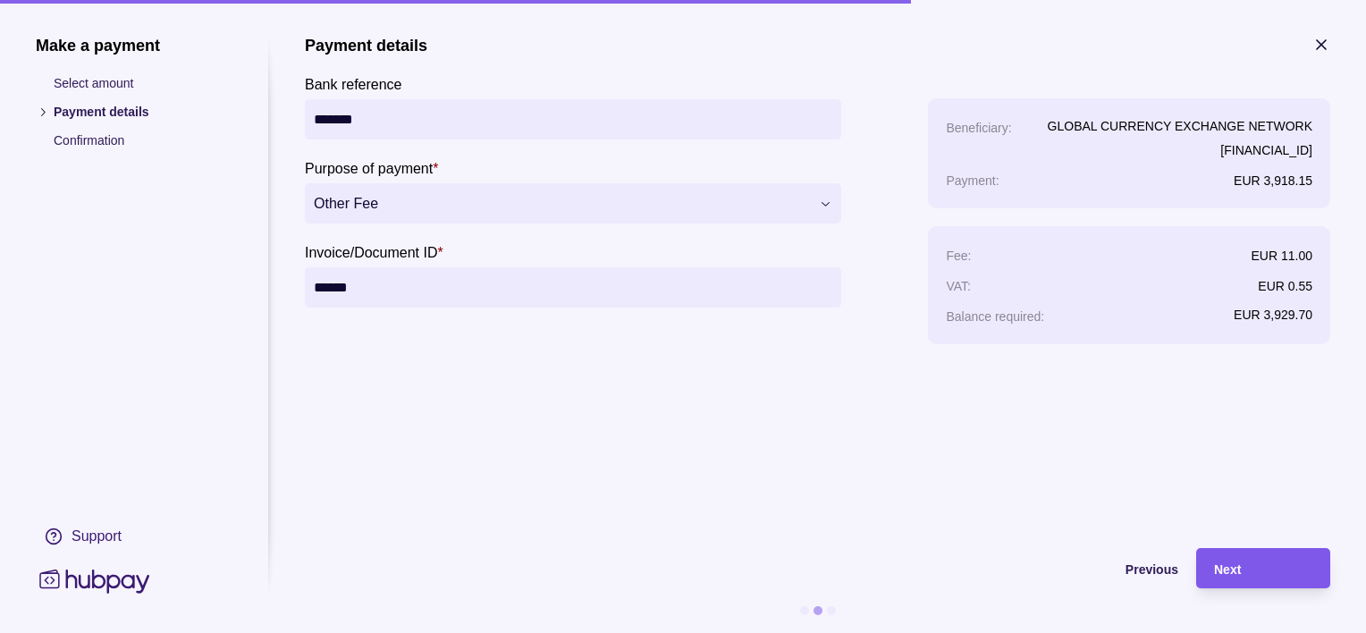
click at [1273, 574] on div "Next" at bounding box center [1263, 568] width 98 height 21
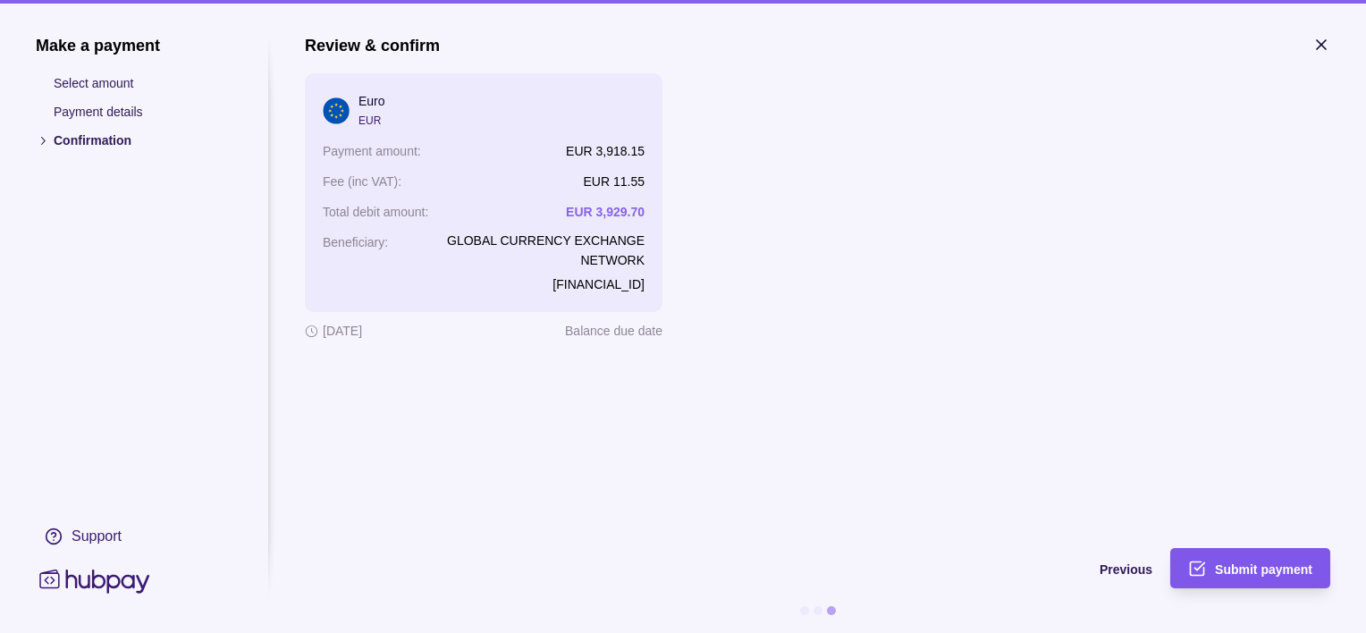
click at [1268, 571] on span "Submit payment" at bounding box center [1263, 570] width 97 height 14
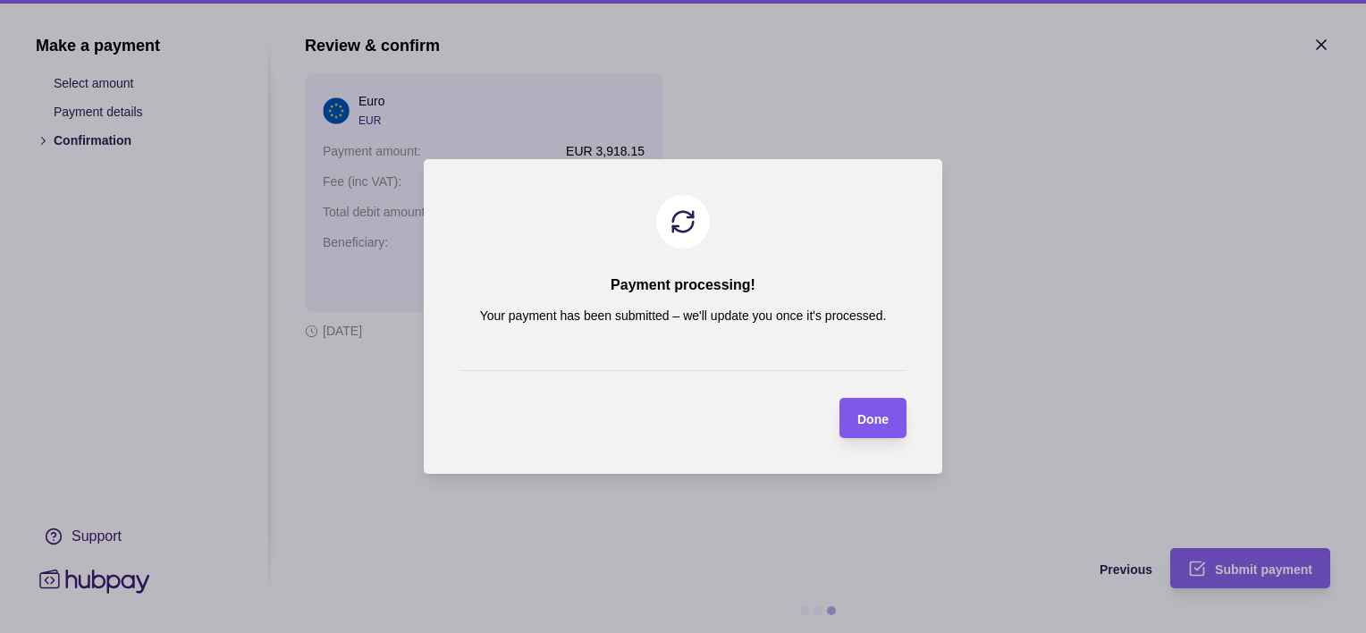
click at [869, 422] on span "Done" at bounding box center [873, 419] width 31 height 14
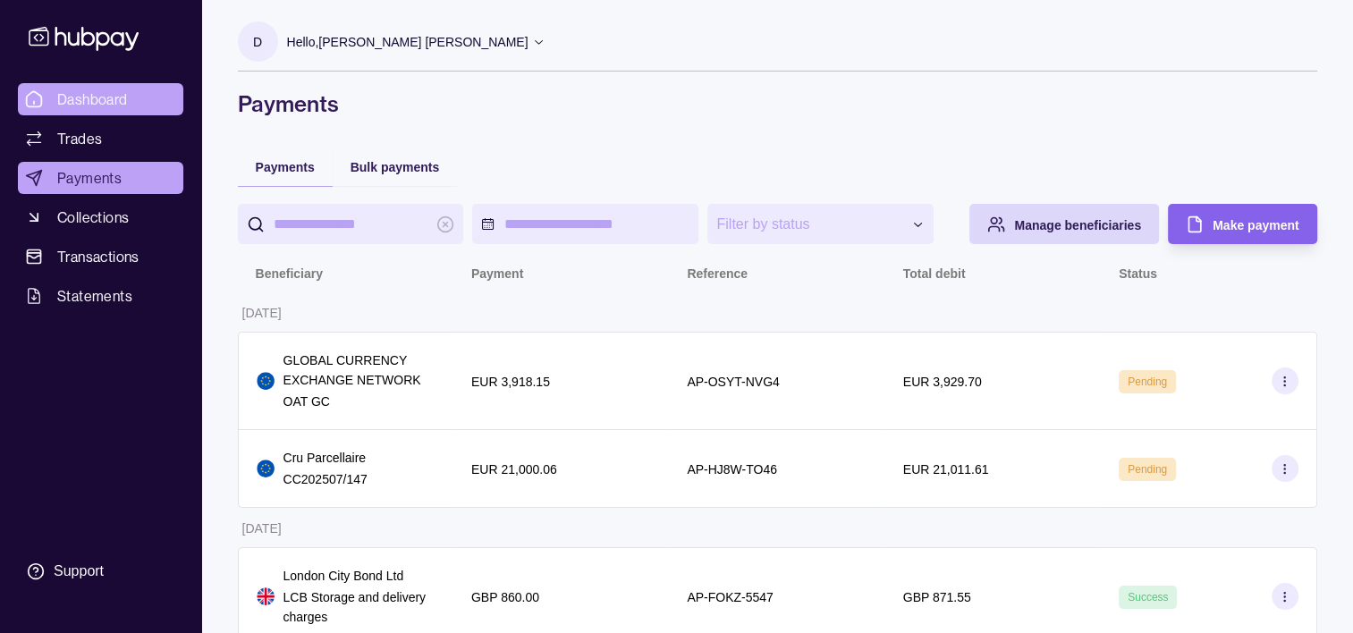
click at [127, 100] on span "Dashboard" at bounding box center [92, 99] width 71 height 21
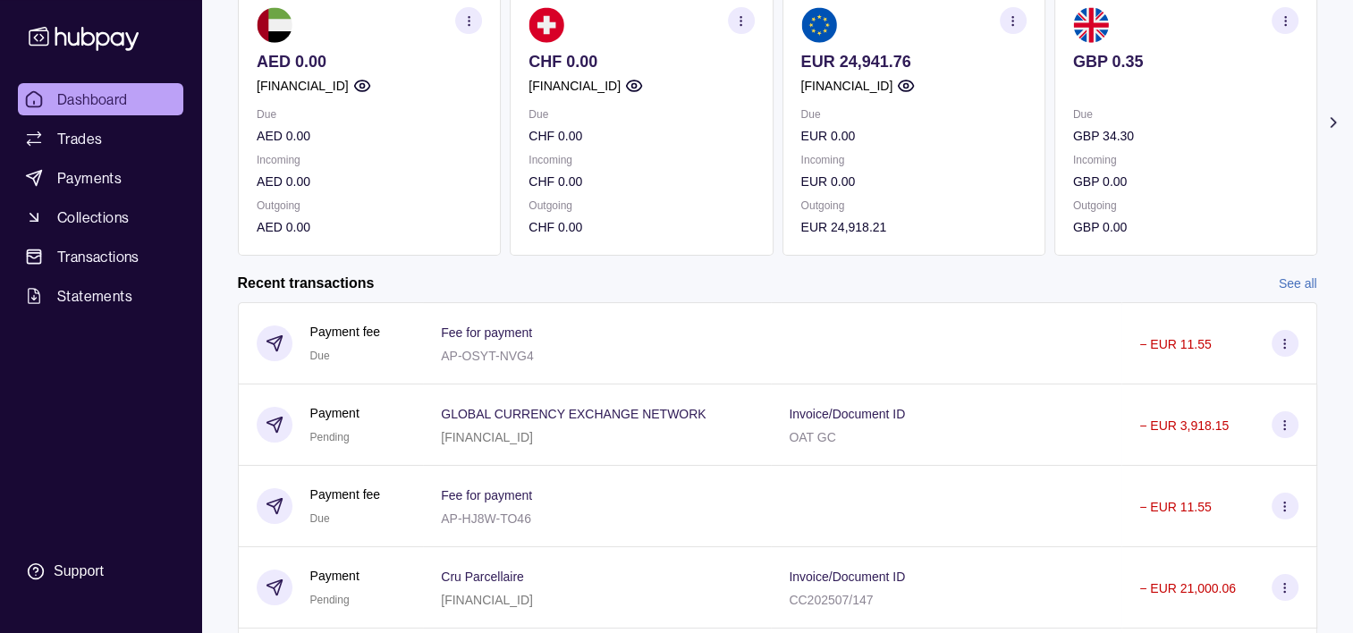
scroll to position [146, 0]
